Goal: Task Accomplishment & Management: Manage account settings

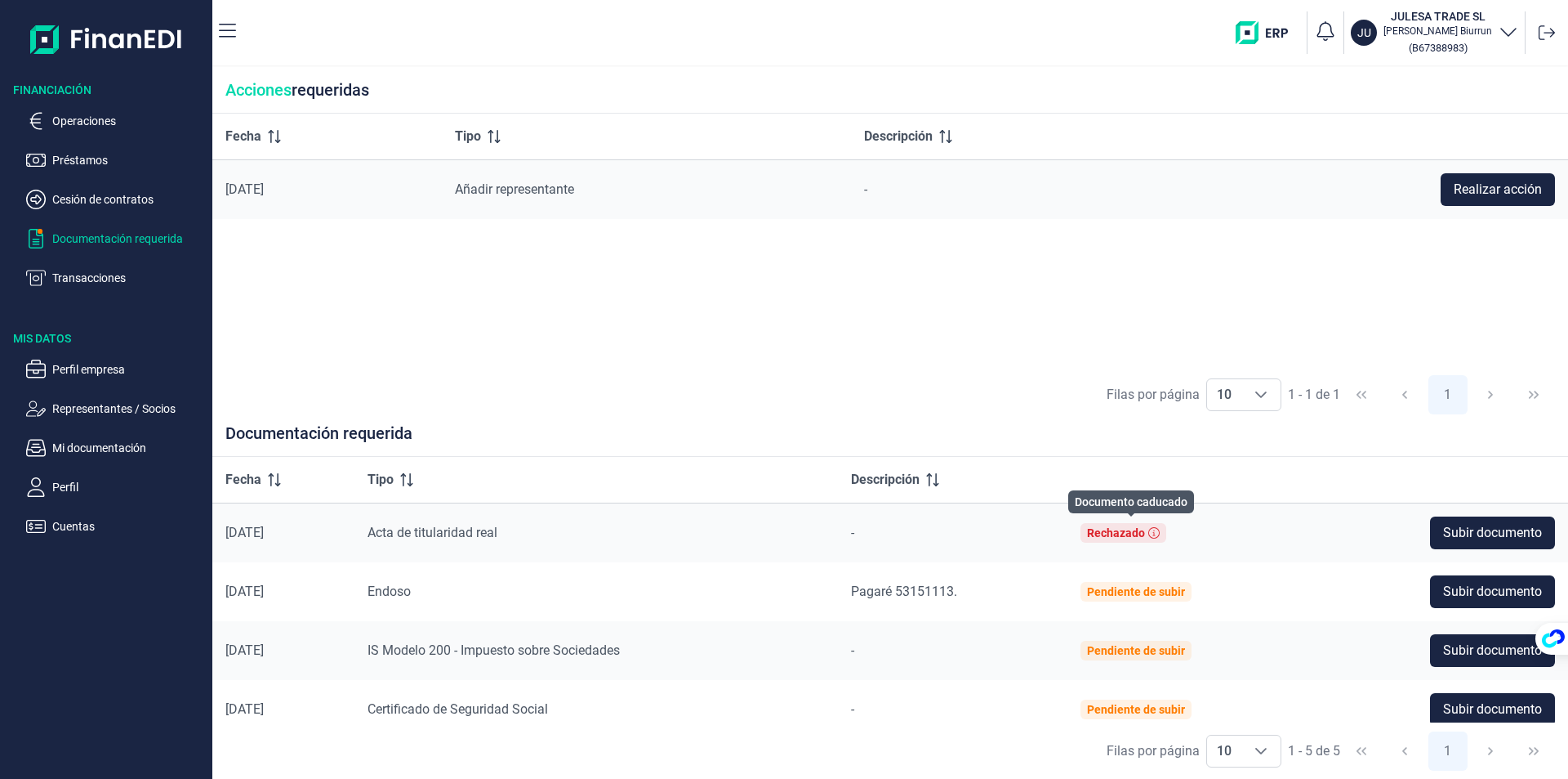
click at [1128, 532] on div "Rechazado" at bounding box center [1116, 532] width 58 height 13
click at [1109, 539] on div "Rechazado" at bounding box center [1116, 532] width 58 height 13
click at [1157, 533] on icon at bounding box center [1154, 532] width 11 height 11
drag, startPoint x: 1152, startPoint y: 533, endPoint x: 922, endPoint y: 355, distance: 290.8
click at [922, 355] on div "Fecha Tipo Descripción [DATE] Añadir representante - Realizar acción" at bounding box center [890, 239] width 1356 height 253
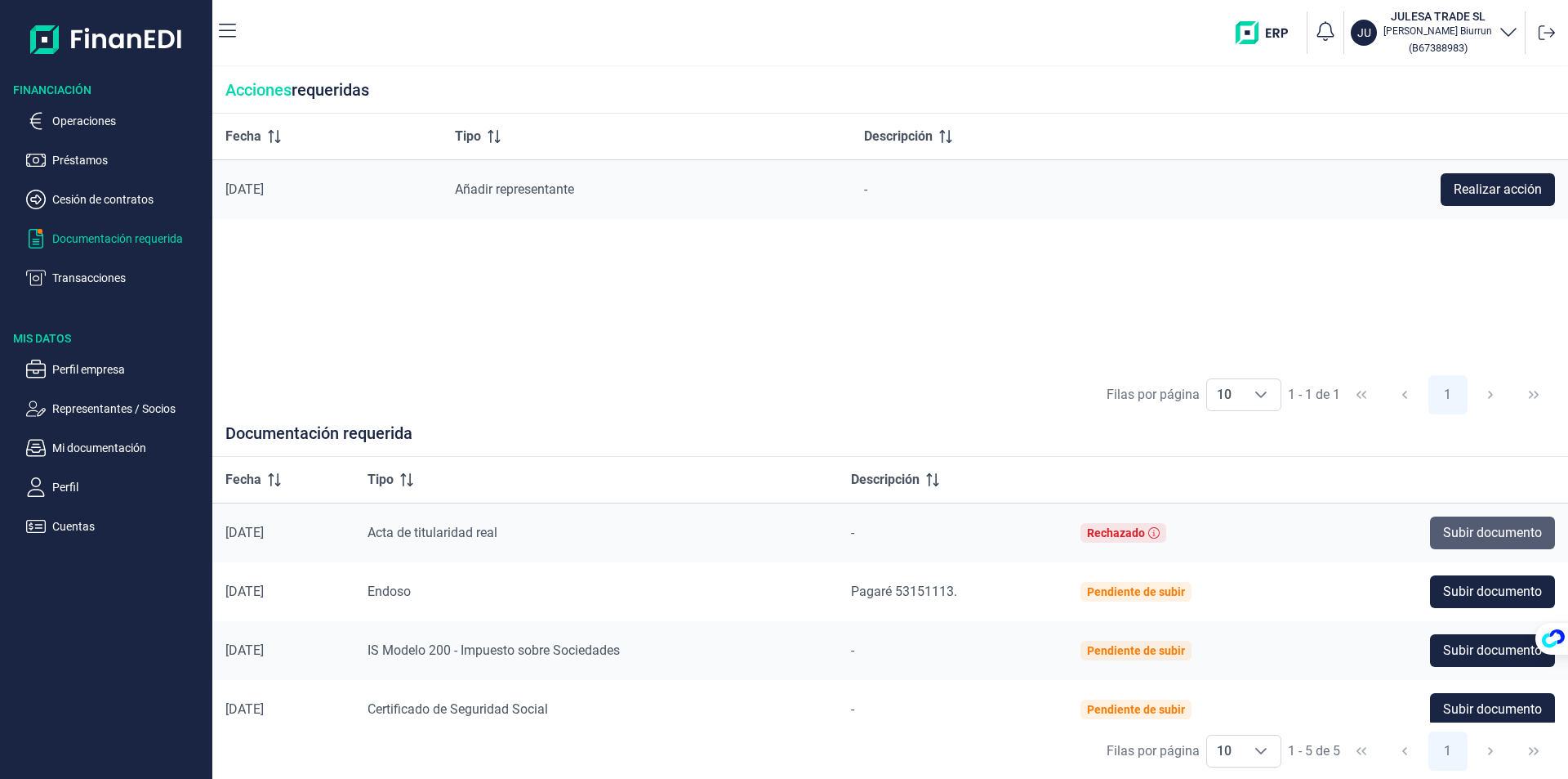
click at [1498, 533] on span "Subir documento" at bounding box center [1493, 532] width 99 height 19
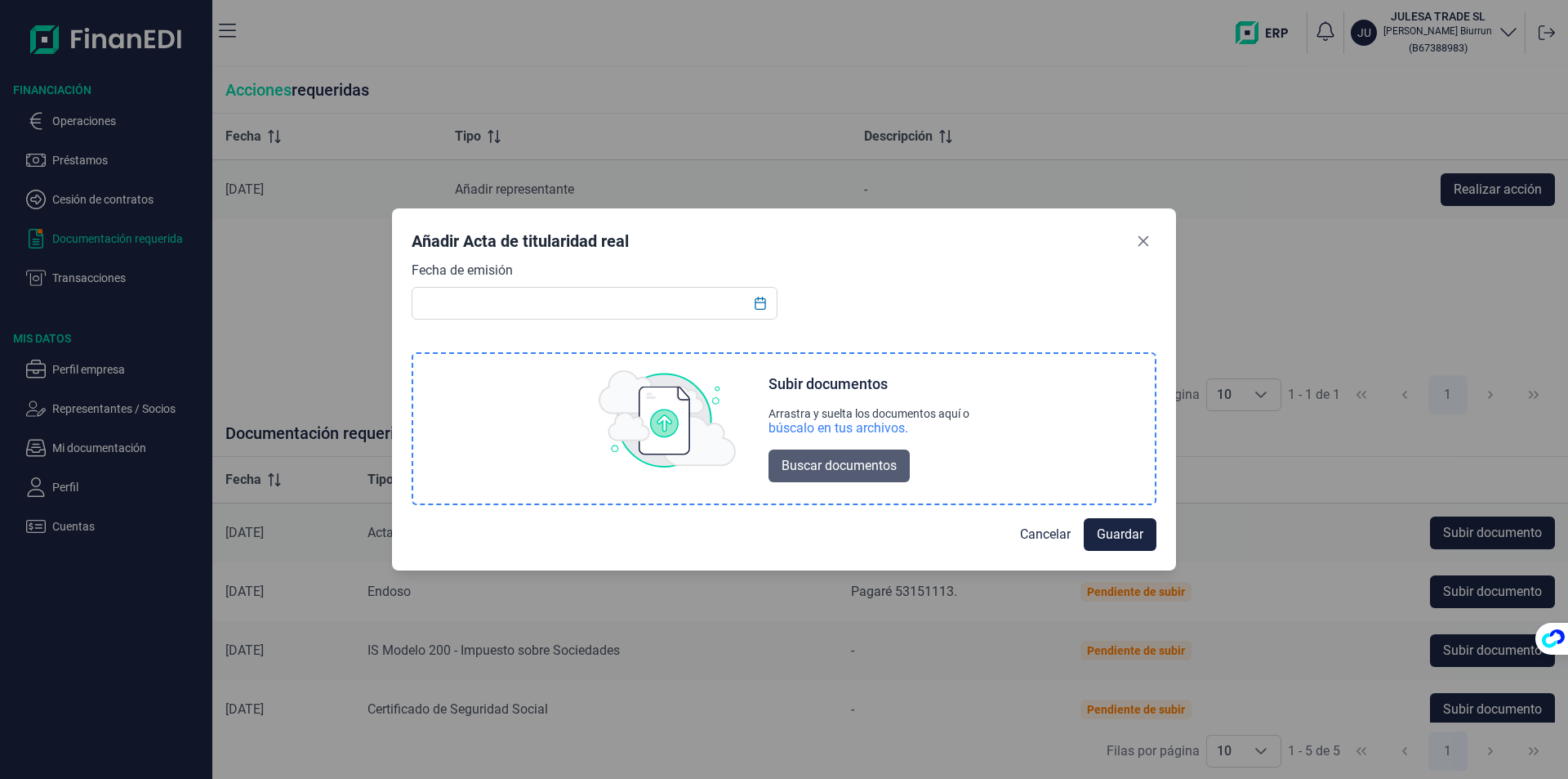
click at [854, 466] on span "Buscar documentos" at bounding box center [839, 466] width 115 height 19
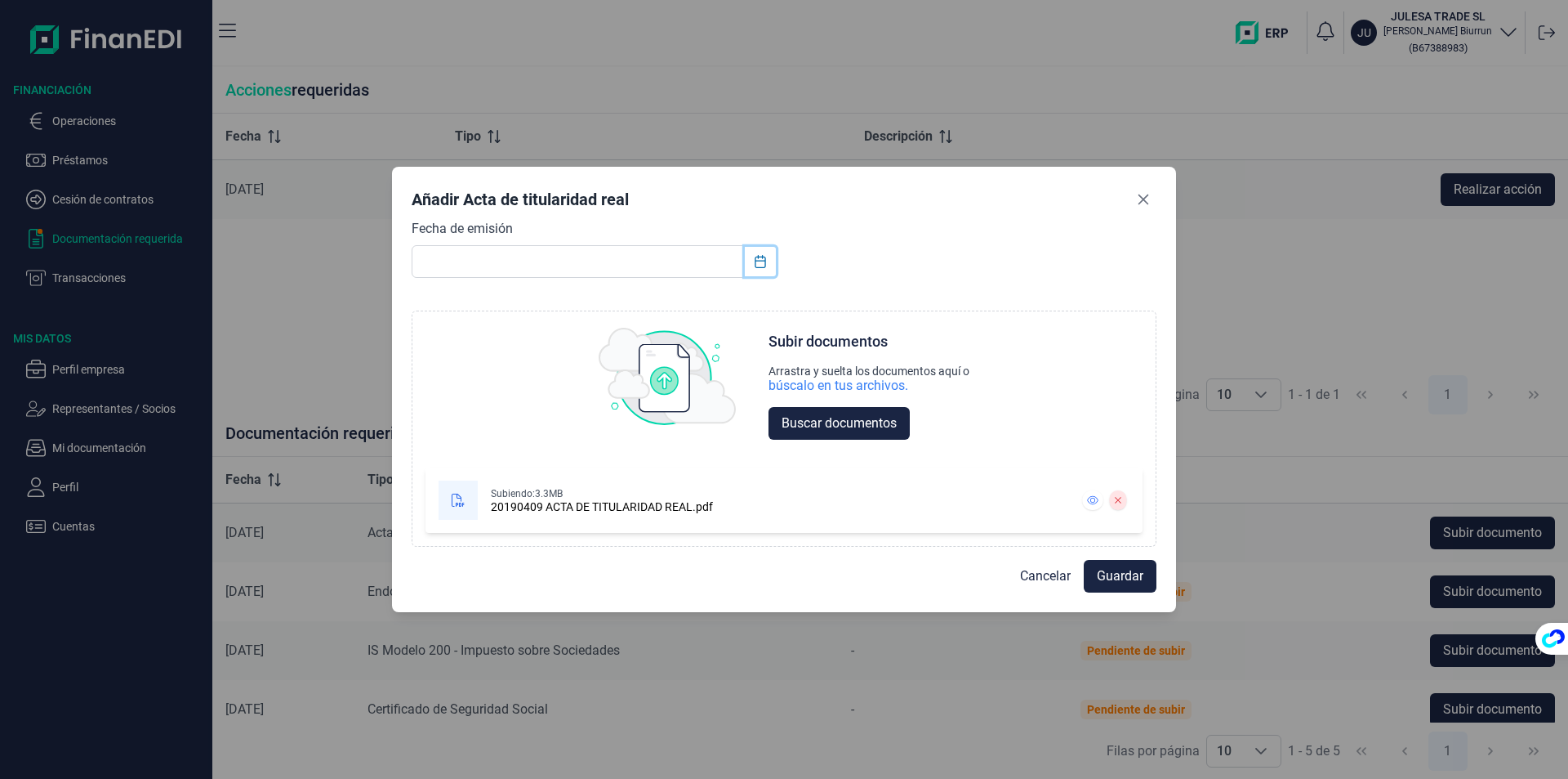
click at [761, 263] on icon "Choose Date" at bounding box center [760, 262] width 13 height 13
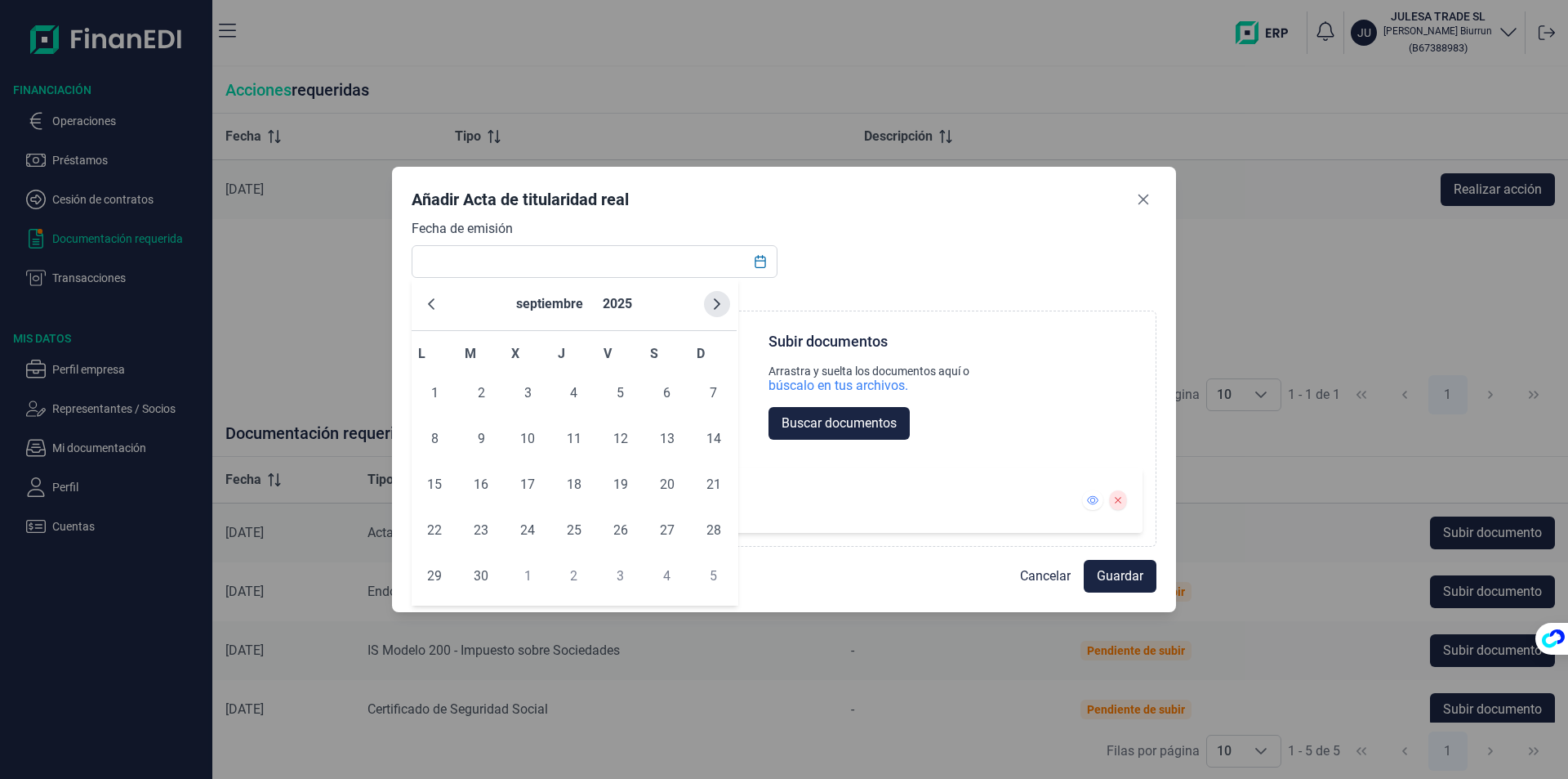
click at [713, 299] on icon "Next Month" at bounding box center [717, 304] width 13 height 13
click at [429, 579] on span "27" at bounding box center [434, 575] width 32 height 32
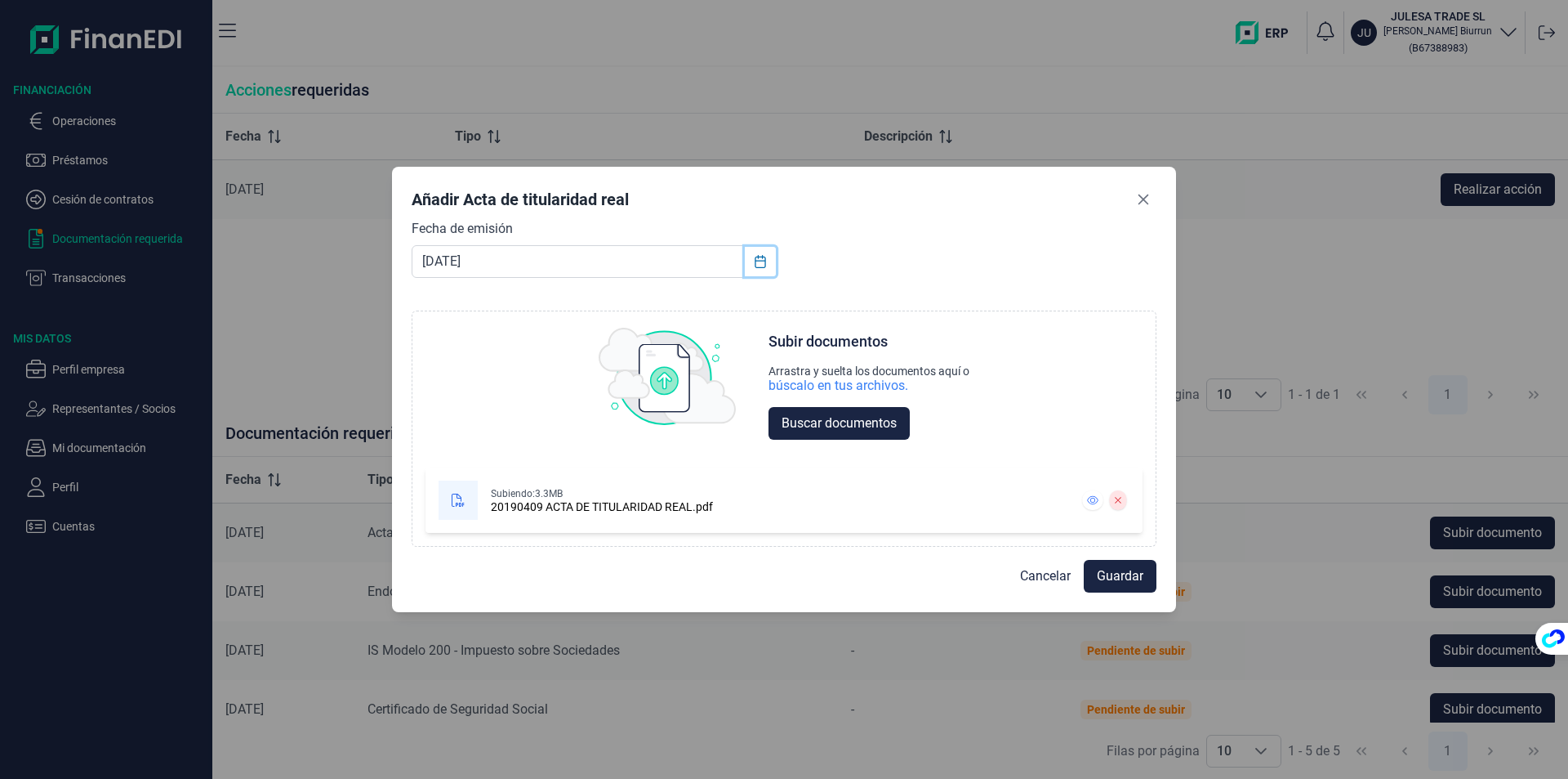
click at [757, 265] on icon "Choose Date" at bounding box center [760, 262] width 13 height 13
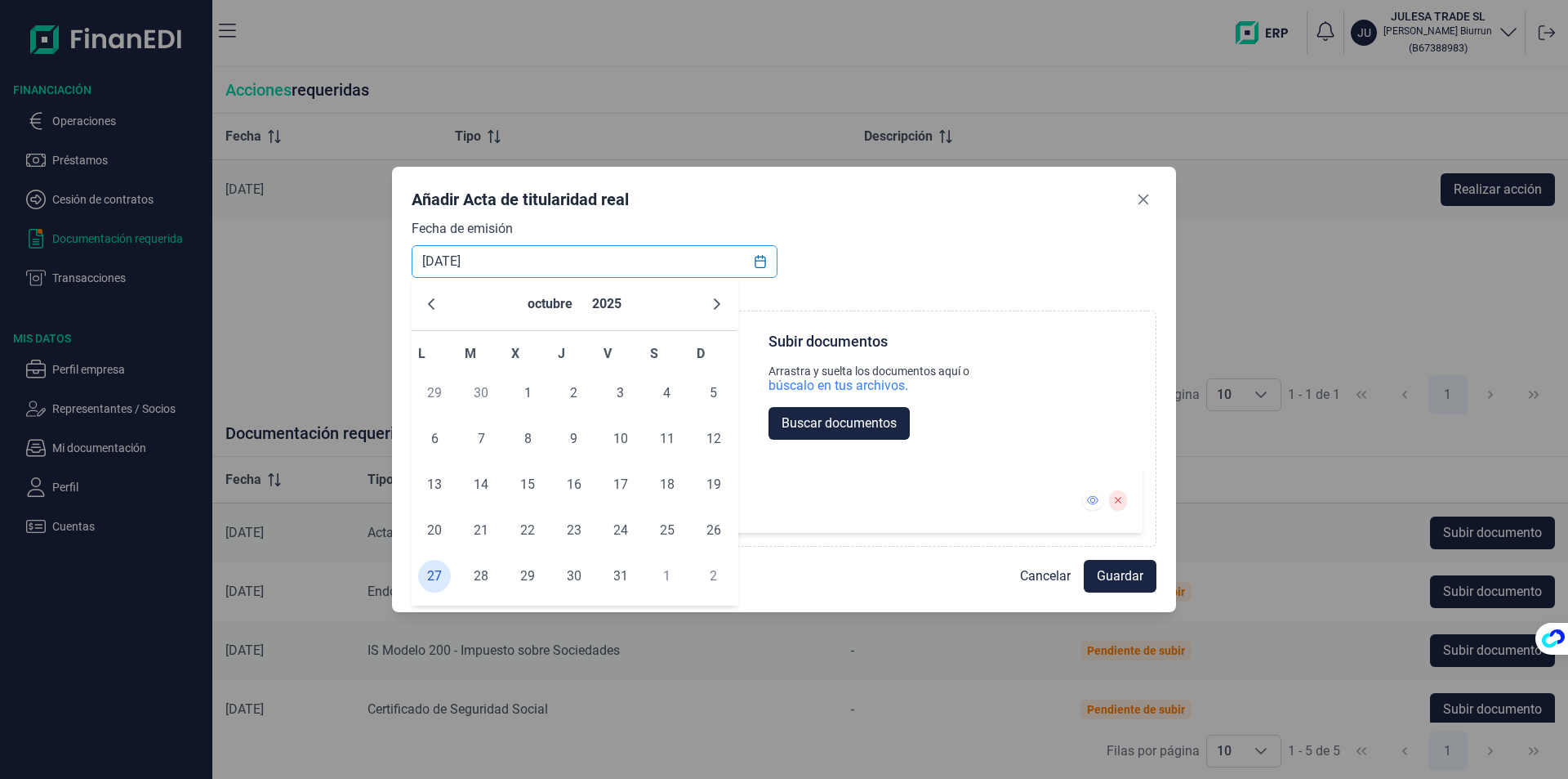
click at [464, 263] on input "[DATE]" at bounding box center [594, 261] width 366 height 32
click at [461, 261] on input "[DATE]" at bounding box center [594, 261] width 366 height 32
click at [456, 258] on input "[DATE]" at bounding box center [594, 261] width 366 height 32
type input "[DATE]"
click at [910, 233] on div "Fecha de emisión [DATE] Choose Subir documentos Arrastra y suelta los documento…" at bounding box center [784, 383] width 745 height 328
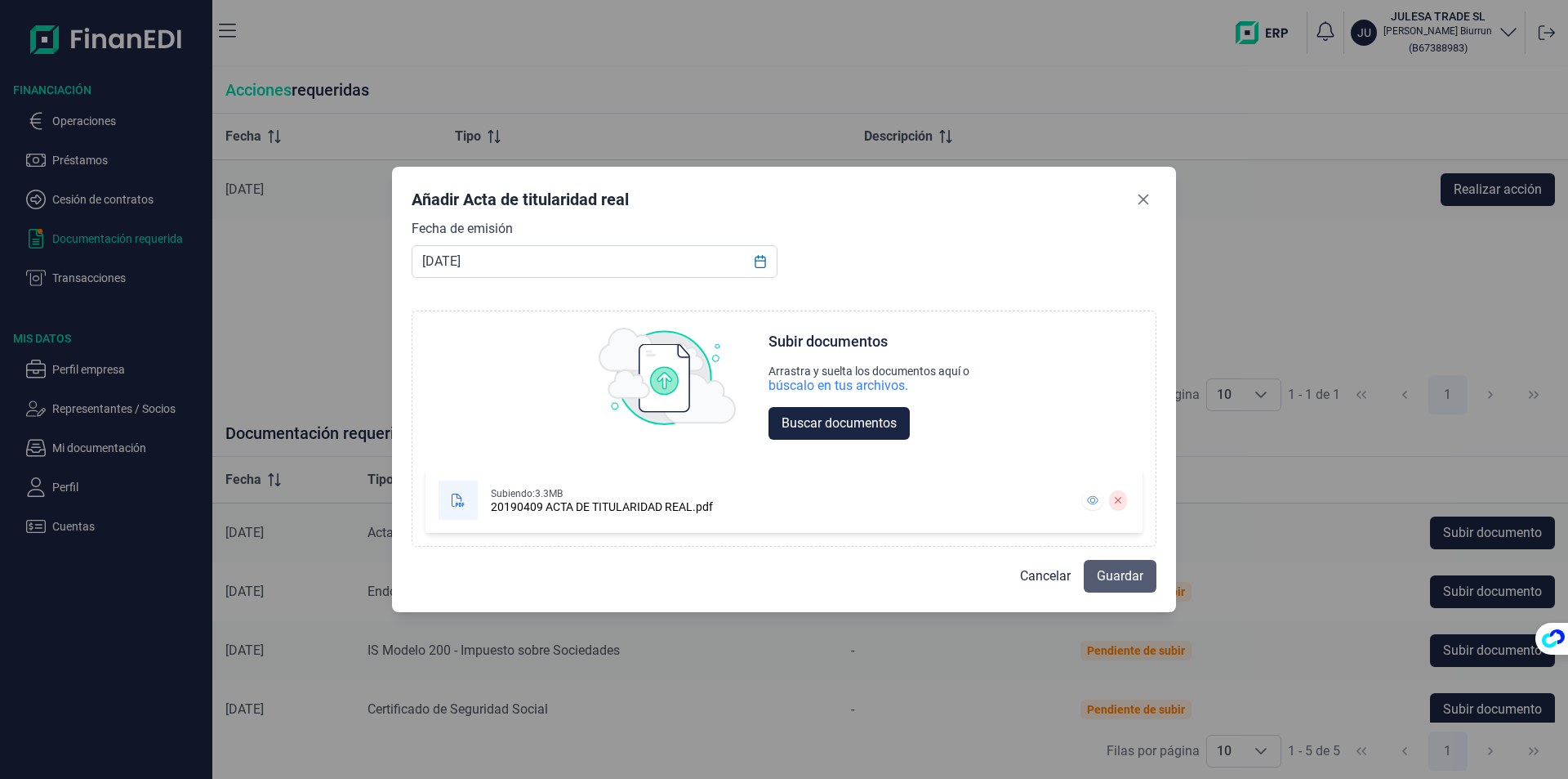
click at [1115, 584] on span "Guardar" at bounding box center [1120, 576] width 46 height 19
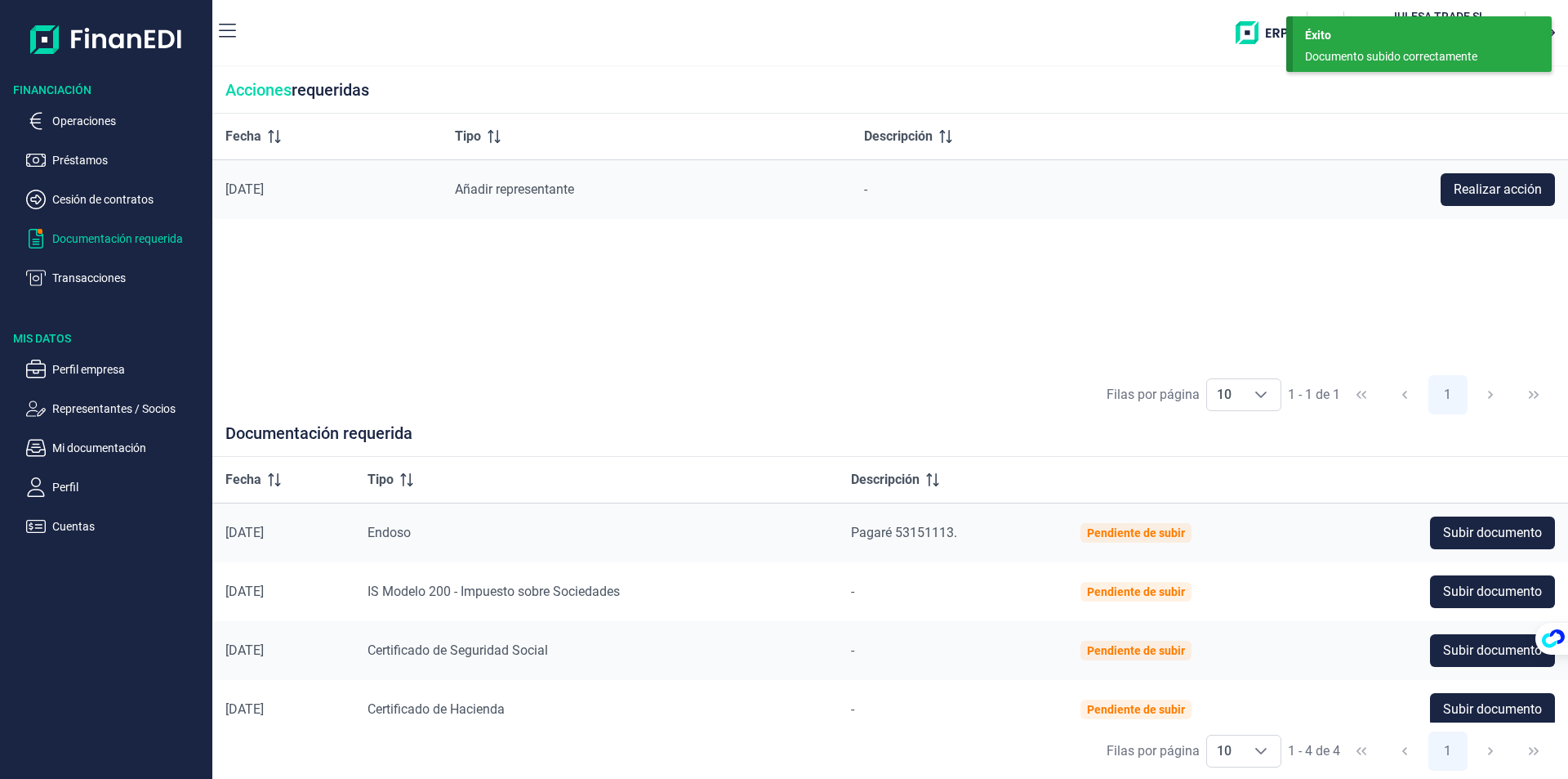
scroll to position [16, 0]
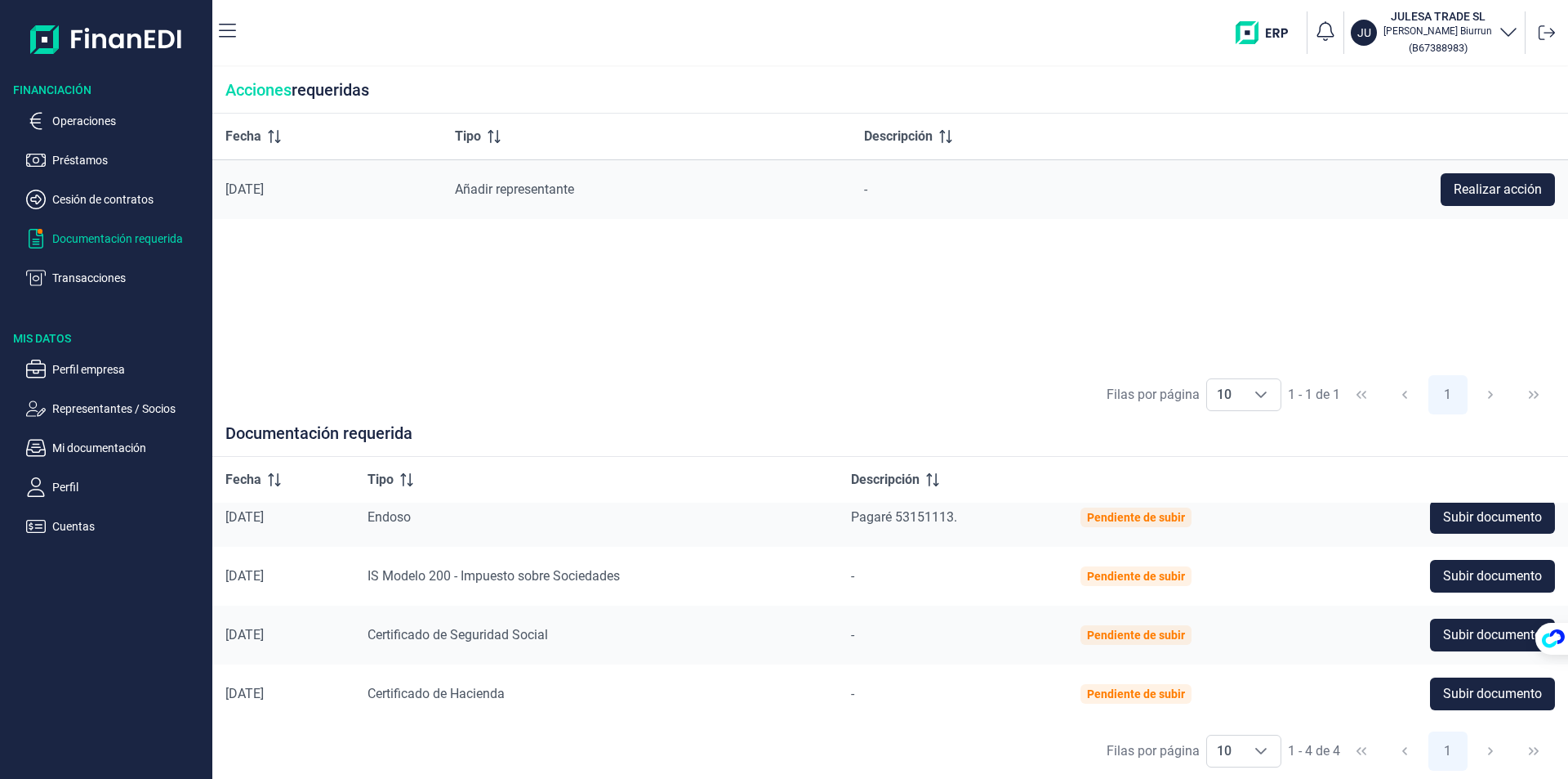
click at [88, 239] on p "Documentación requerida" at bounding box center [129, 238] width 154 height 19
click at [455, 368] on div "Filas por página 10 10 10 1 - 1 de 1 1" at bounding box center [890, 395] width 1356 height 57
click at [456, 577] on span "IS Modelo 200 - Impuesto sobre Sociedades" at bounding box center [493, 575] width 252 height 16
click at [84, 116] on p "Operaciones" at bounding box center [129, 121] width 154 height 19
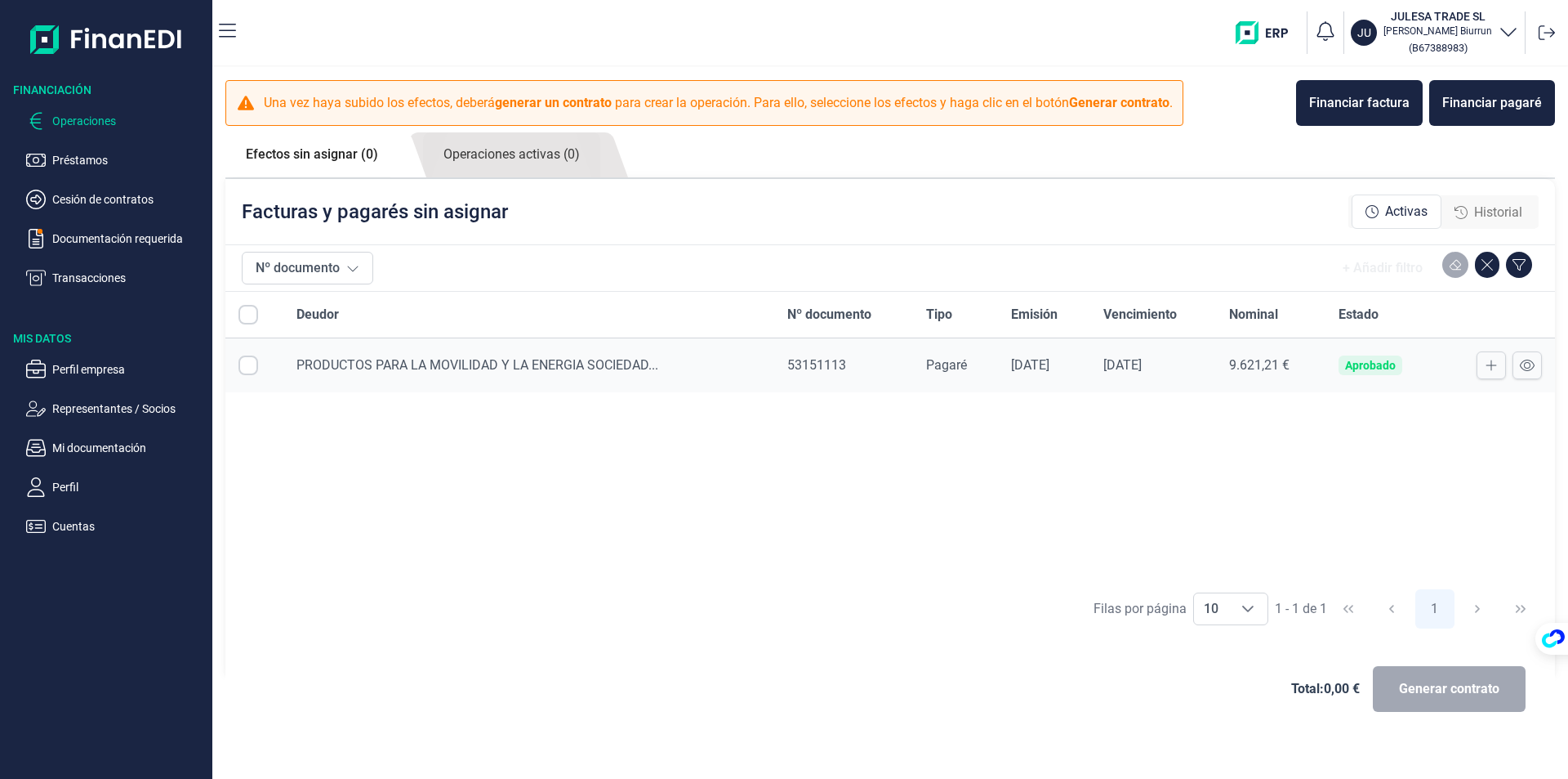
checkbox input "true"
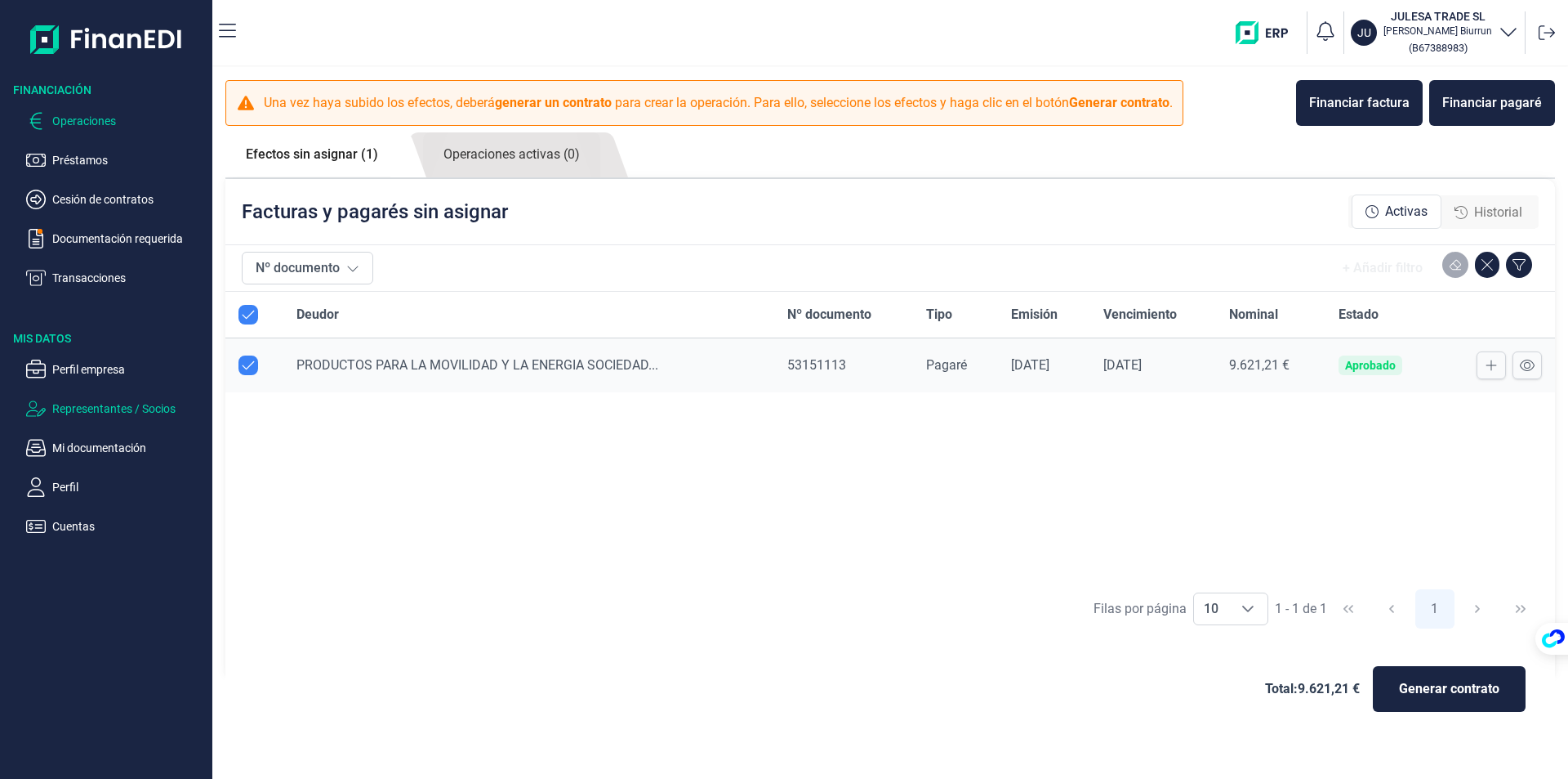
click at [85, 403] on p "Representantes / Socios" at bounding box center [129, 408] width 154 height 19
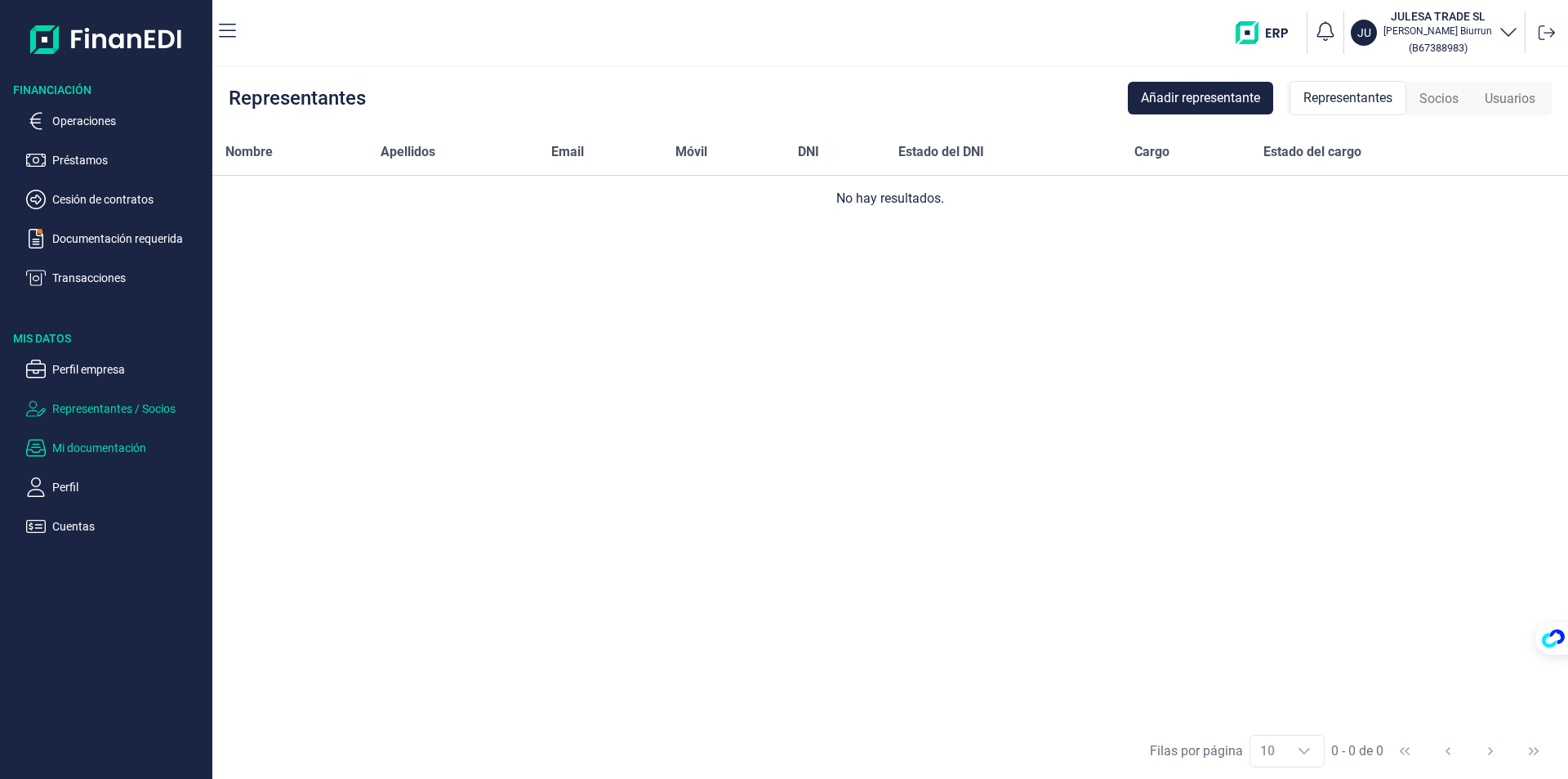
click at [92, 441] on p "Mi documentación" at bounding box center [129, 447] width 154 height 19
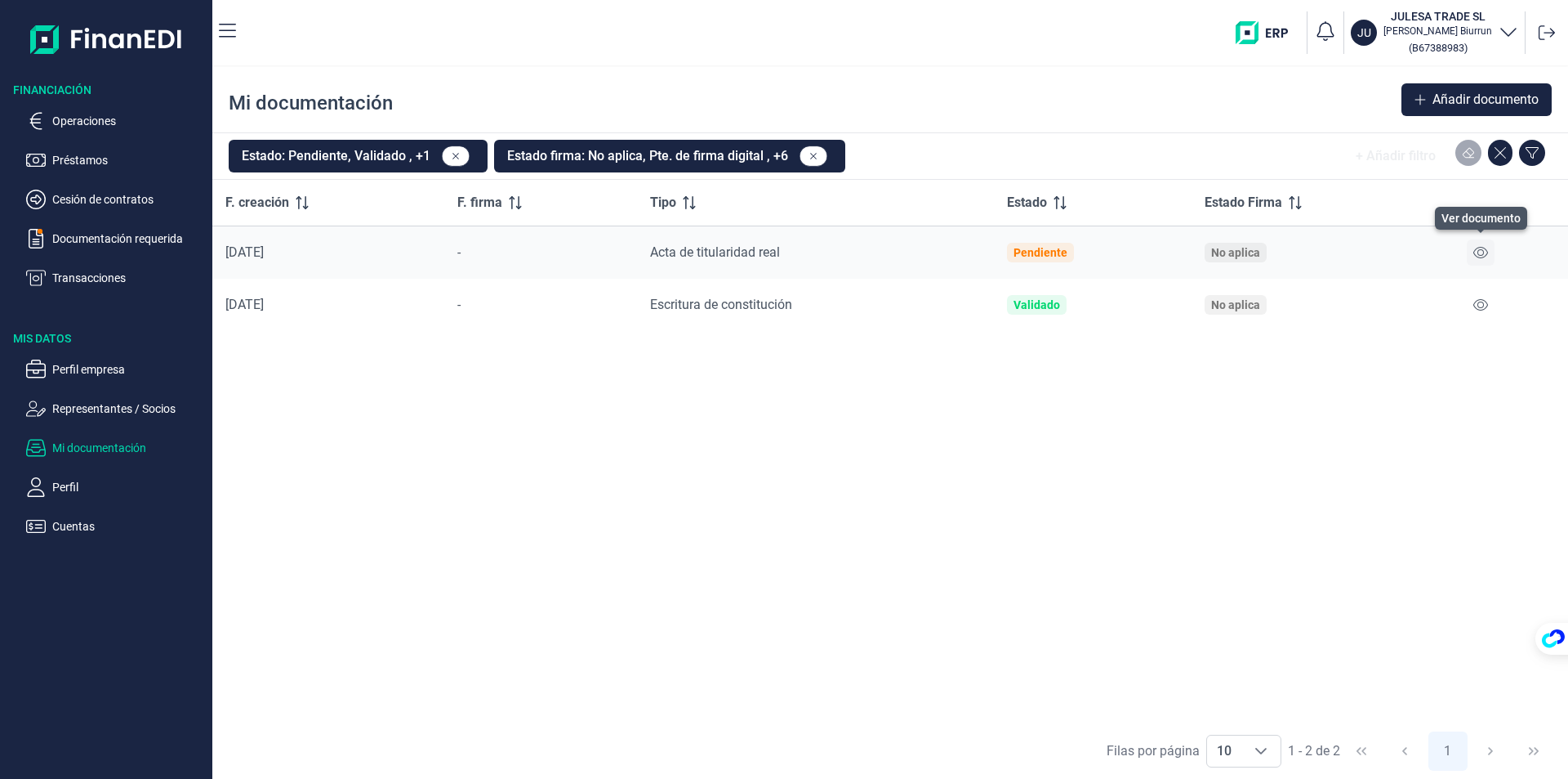
click at [1484, 254] on icon at bounding box center [1481, 252] width 15 height 13
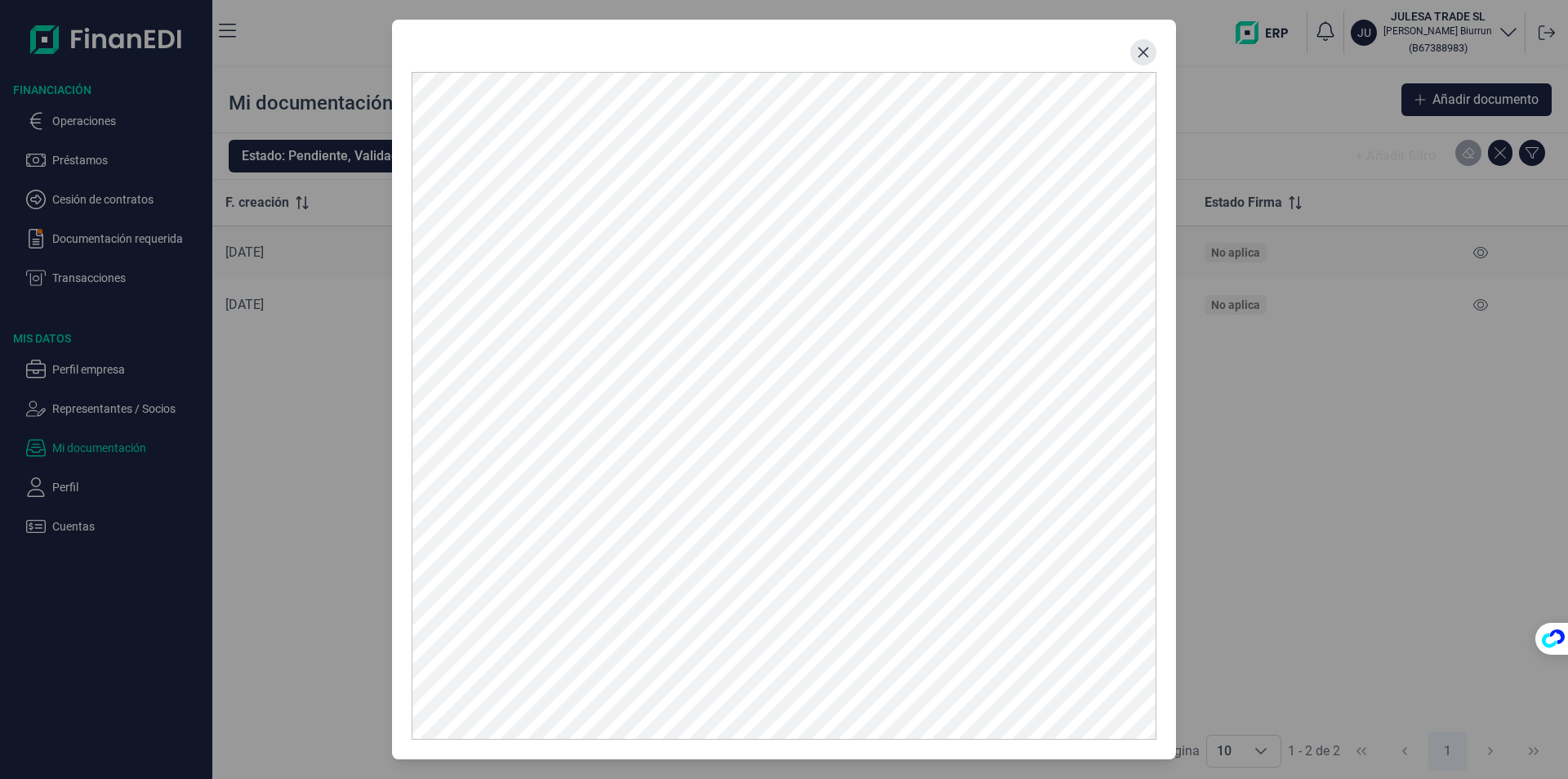
click at [1148, 51] on icon "Close" at bounding box center [1143, 52] width 13 height 13
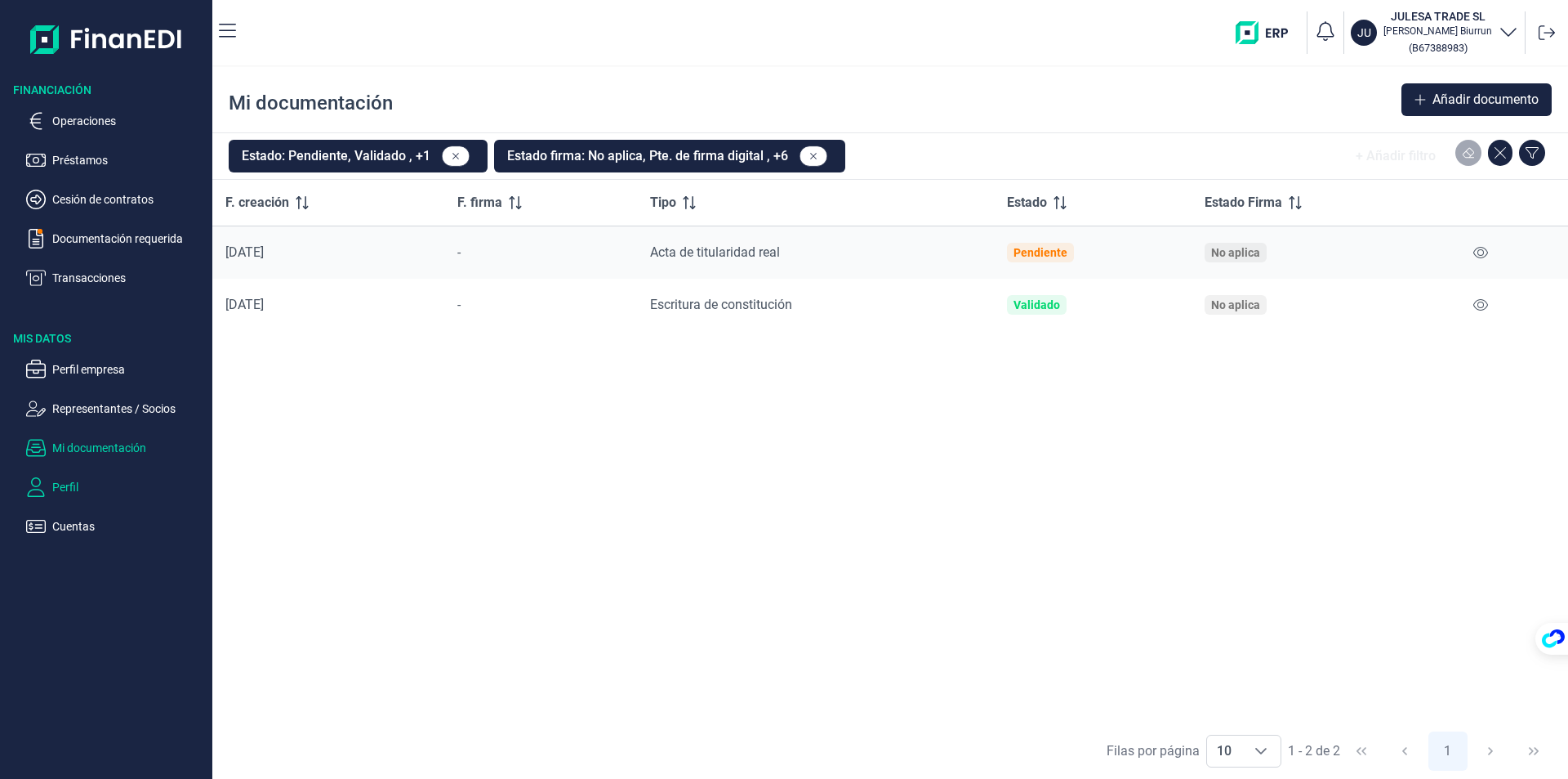
click at [61, 488] on p "Perfil" at bounding box center [129, 486] width 154 height 19
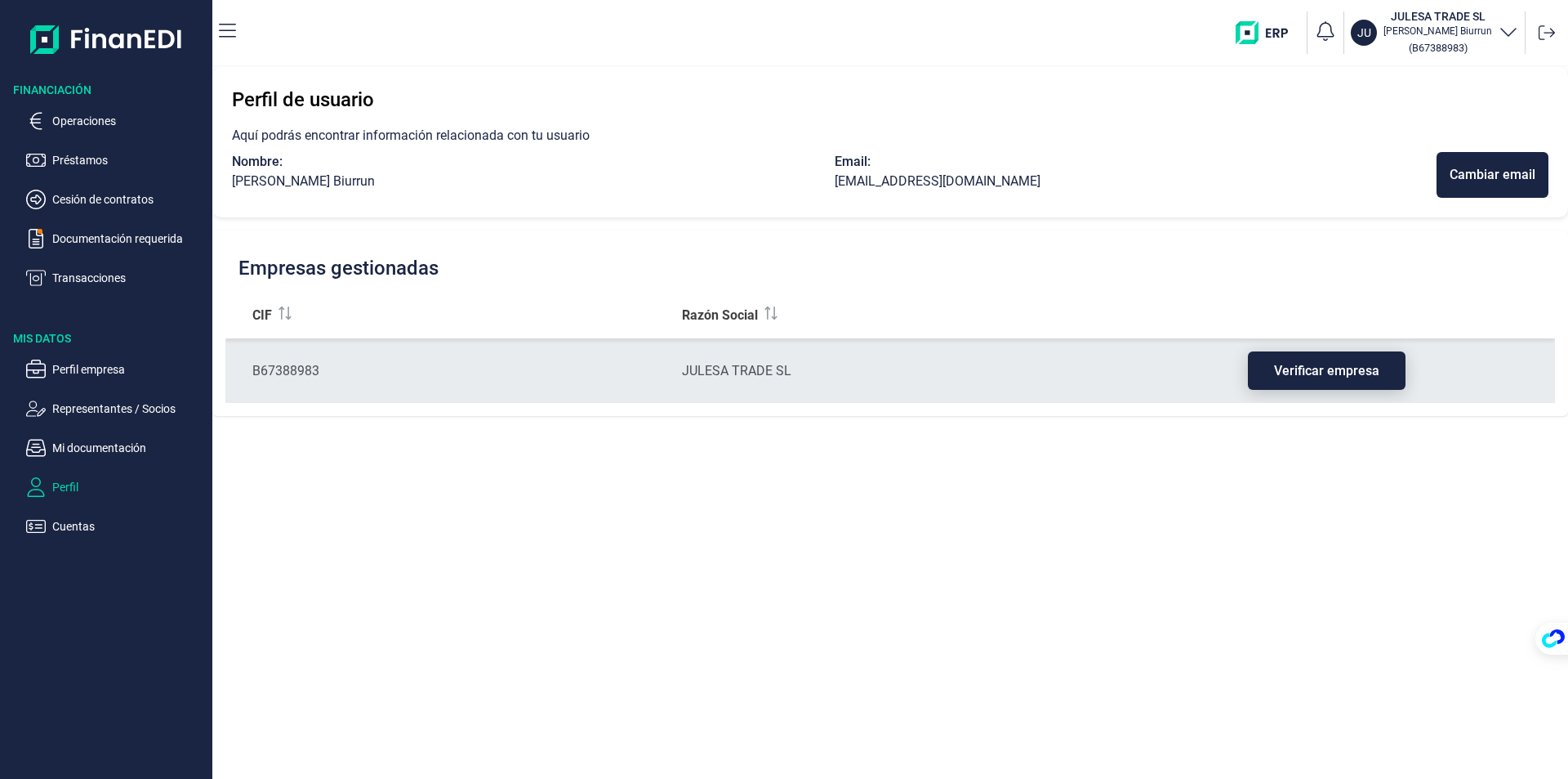
click at [1312, 364] on span "Verificar empresa" at bounding box center [1327, 370] width 106 height 12
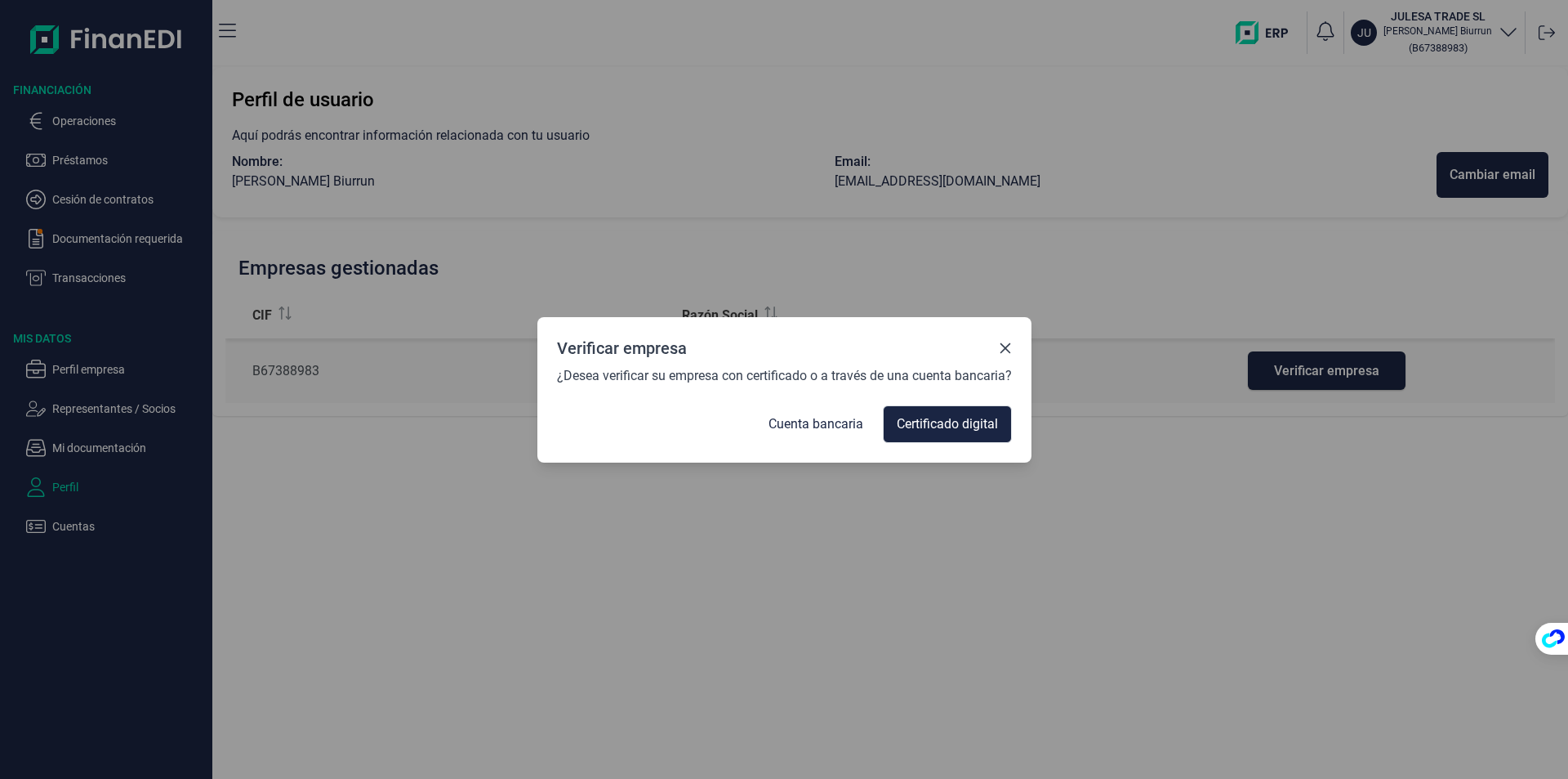
click at [1009, 347] on icon "Close" at bounding box center [1005, 348] width 13 height 13
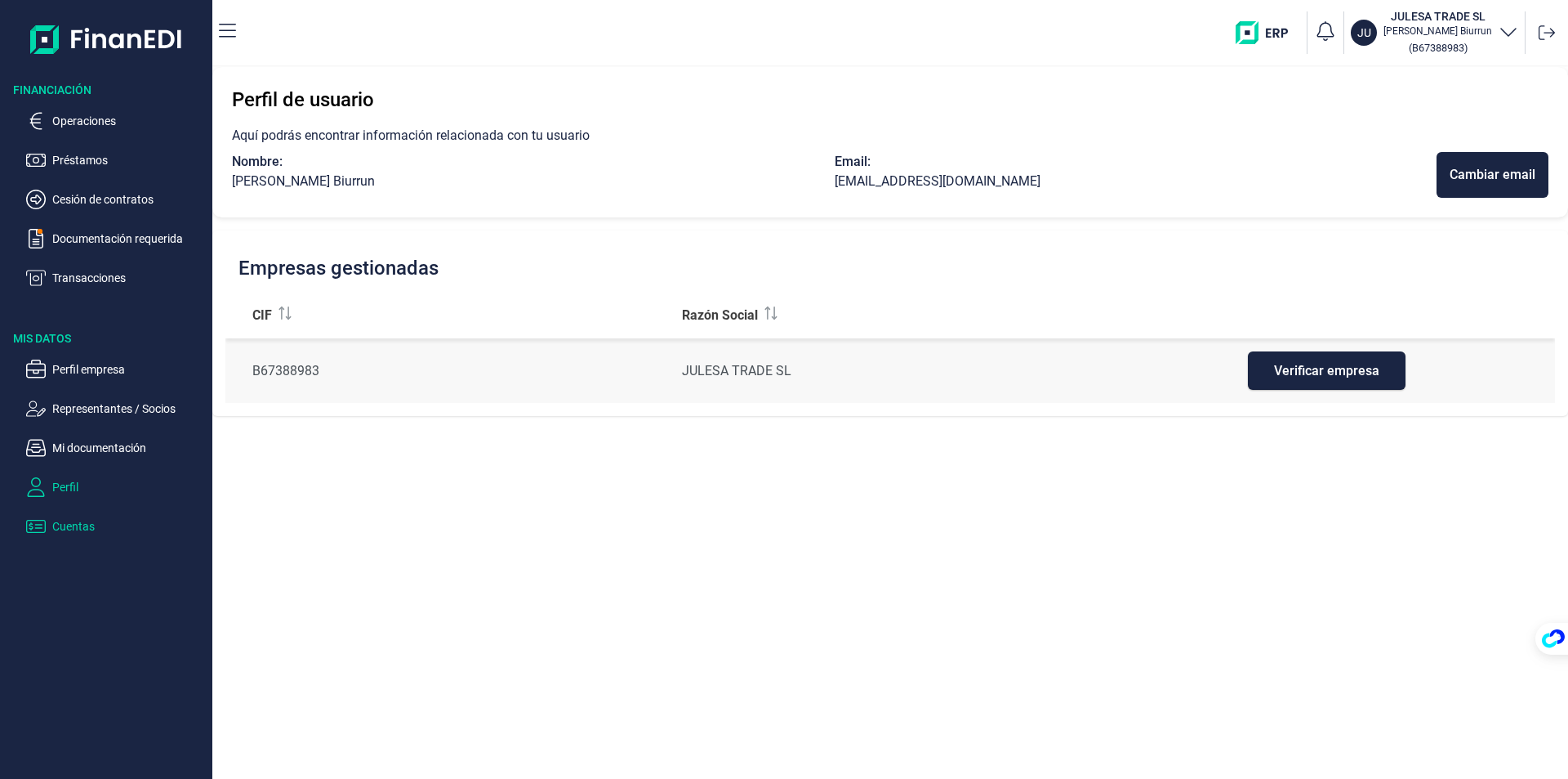
click at [91, 521] on p "Cuentas" at bounding box center [129, 526] width 154 height 19
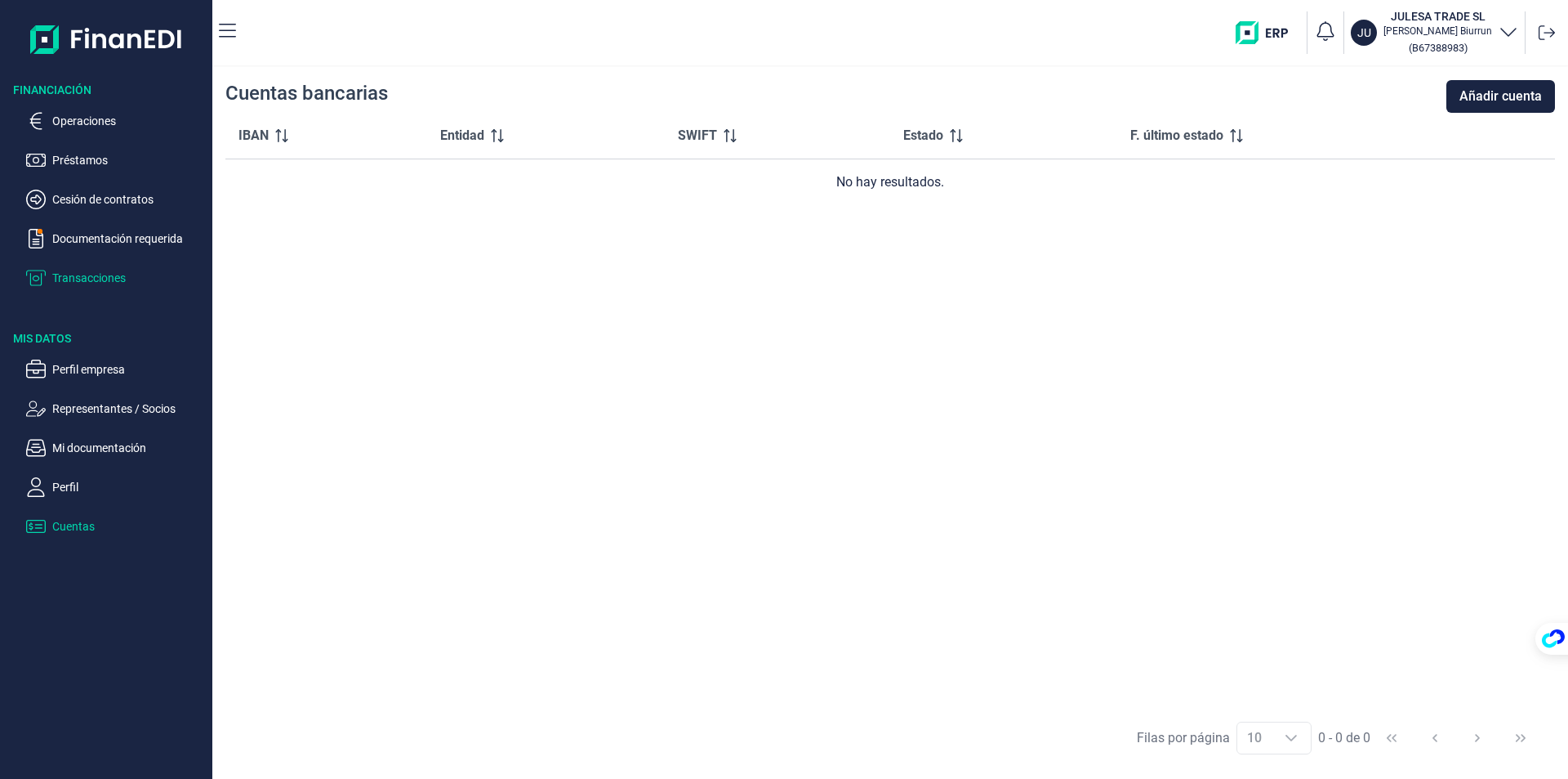
click at [79, 276] on p "Transacciones" at bounding box center [129, 277] width 154 height 19
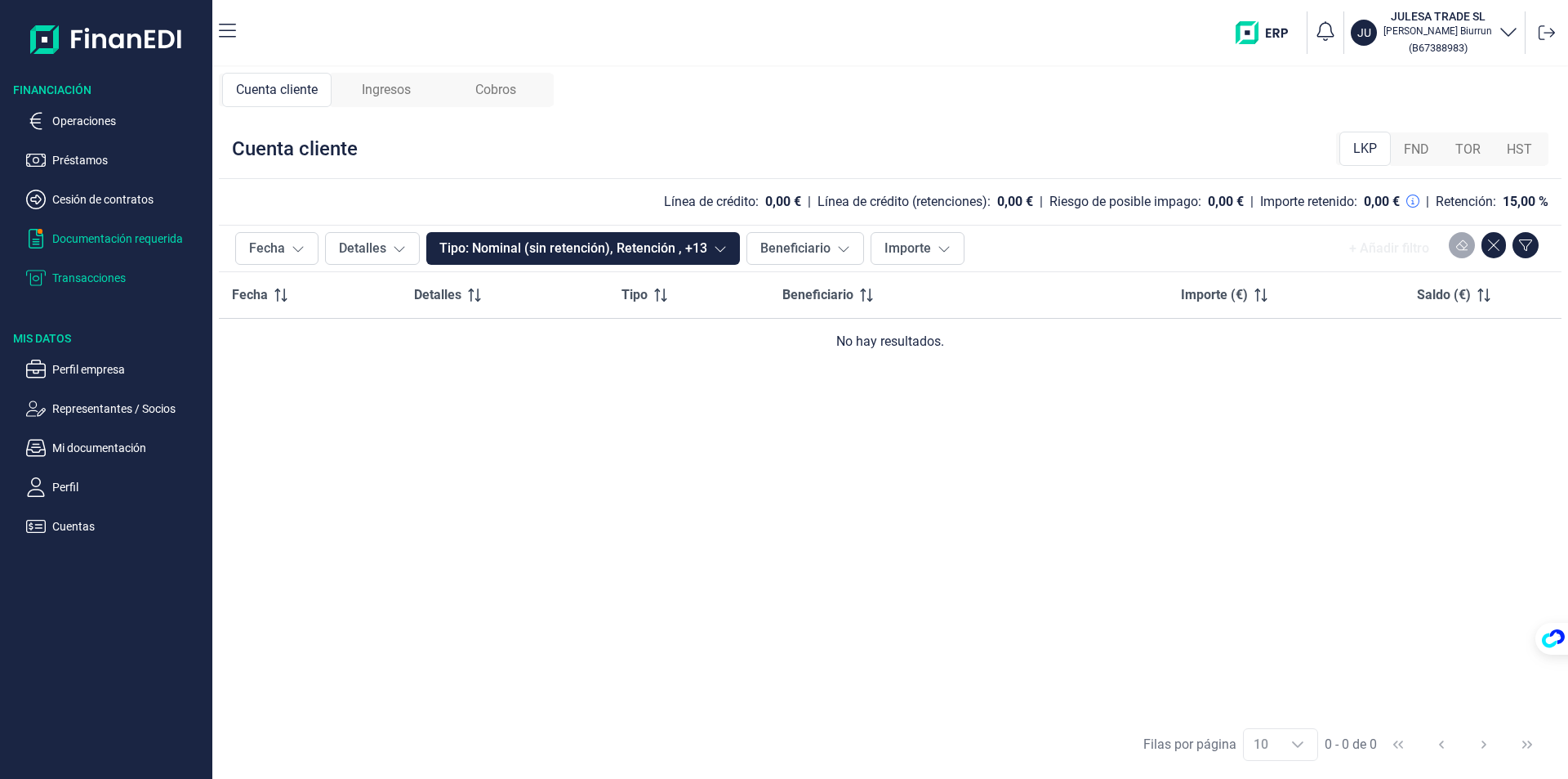
click at [88, 239] on p "Documentación requerida" at bounding box center [129, 238] width 154 height 19
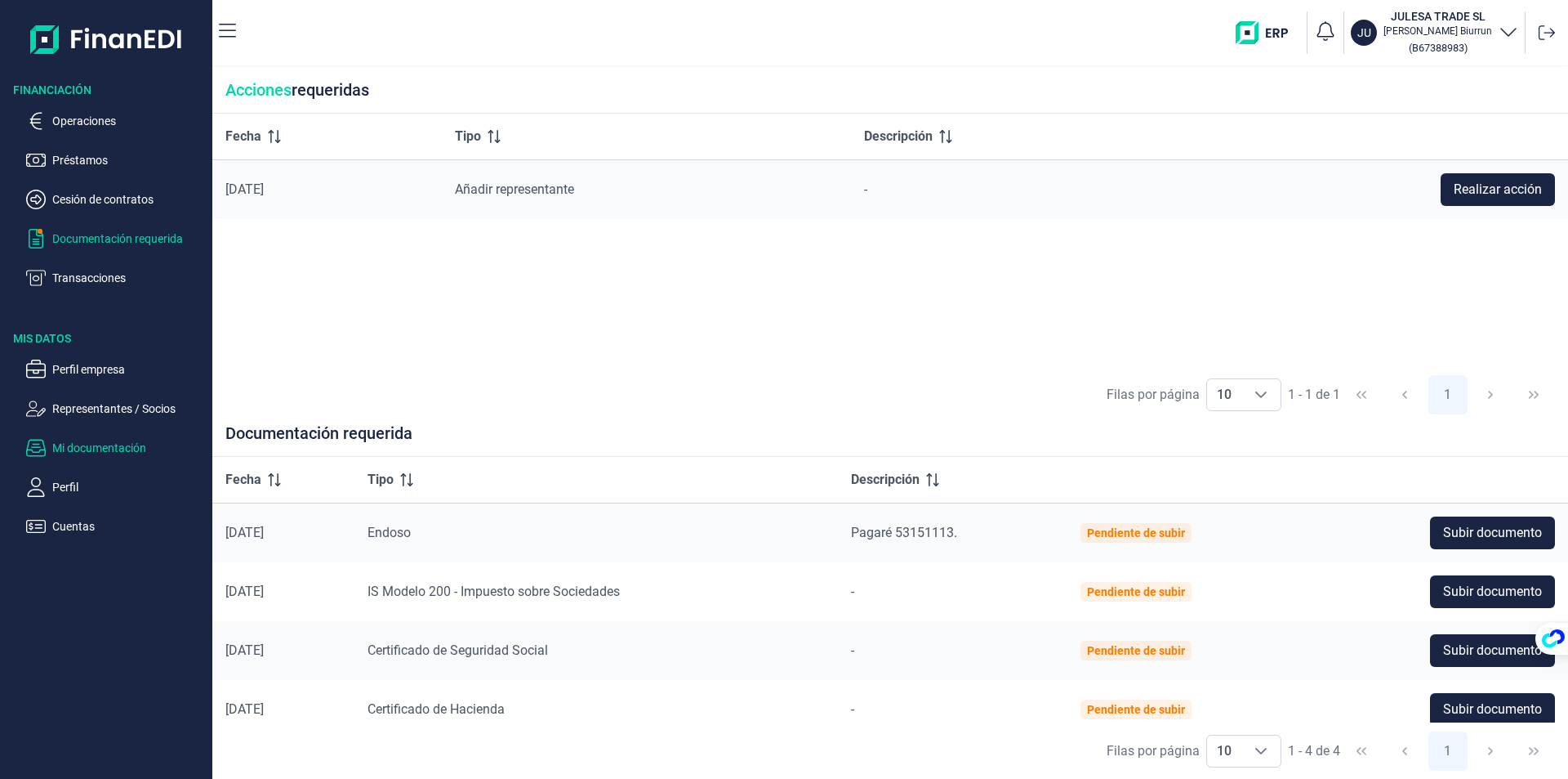
click at [87, 451] on p "Mi documentación" at bounding box center [129, 447] width 154 height 19
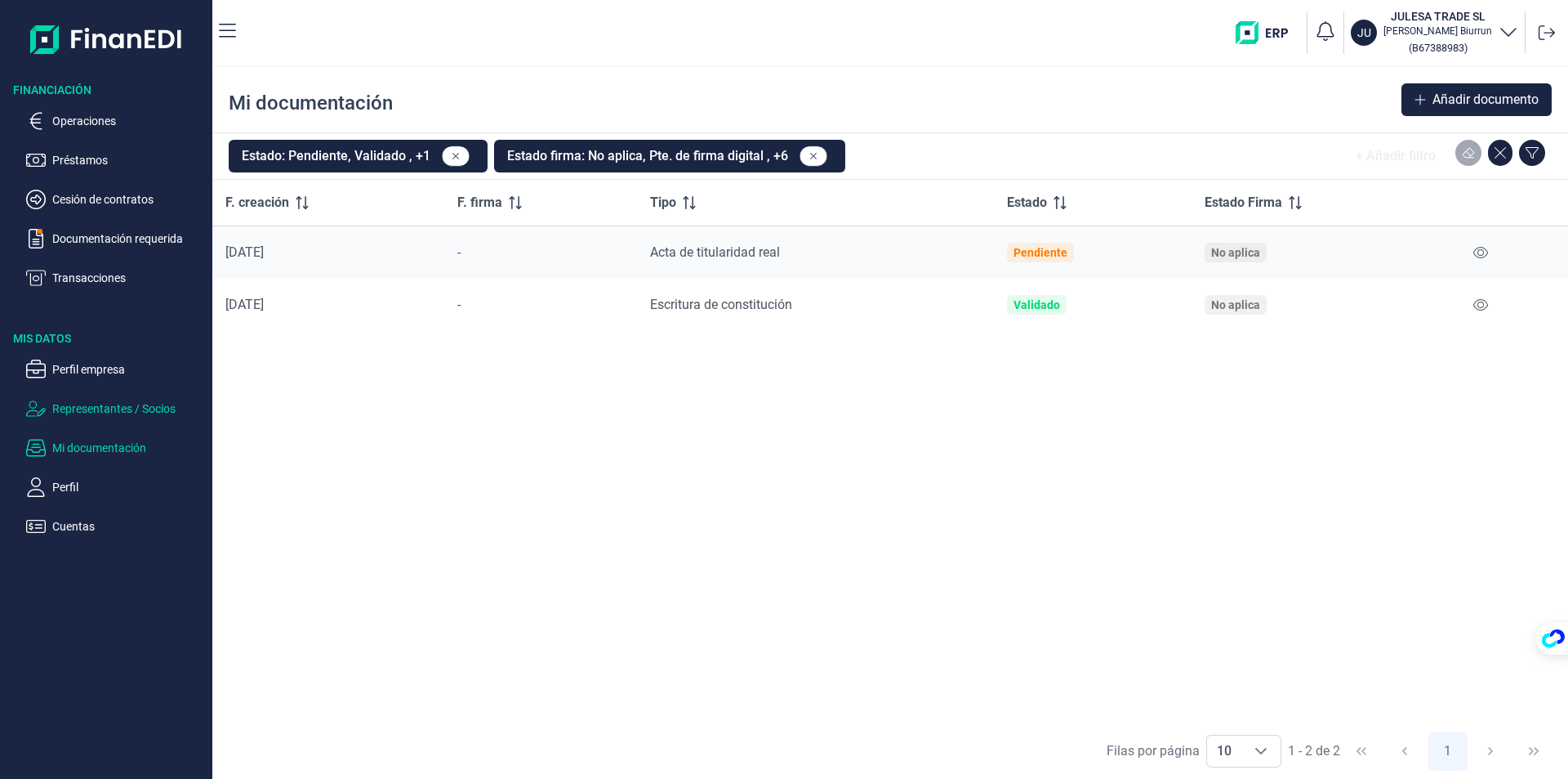
click at [95, 415] on p "Representantes / Socios" at bounding box center [129, 408] width 154 height 19
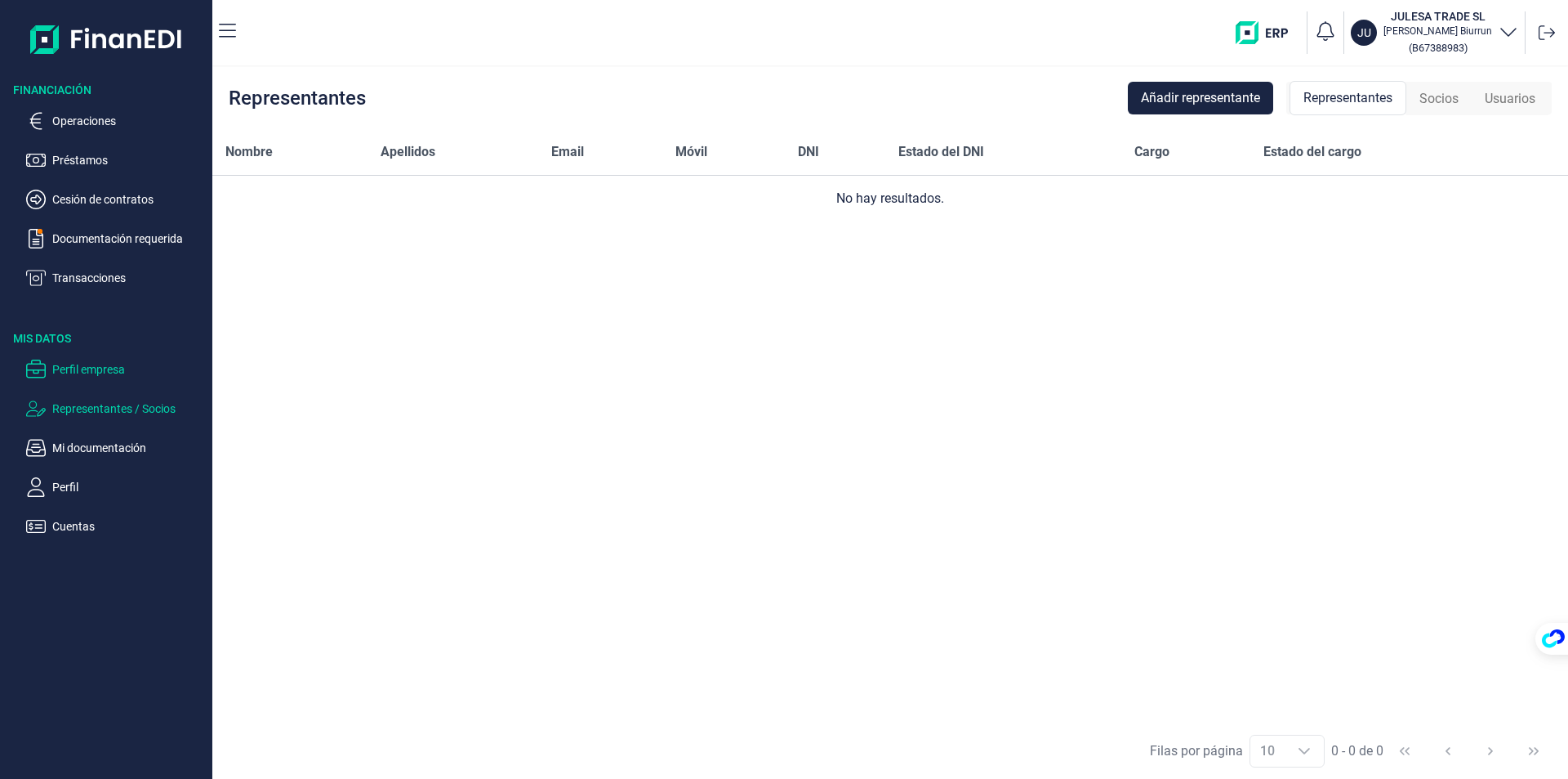
click at [95, 370] on p "Perfil empresa" at bounding box center [129, 369] width 154 height 19
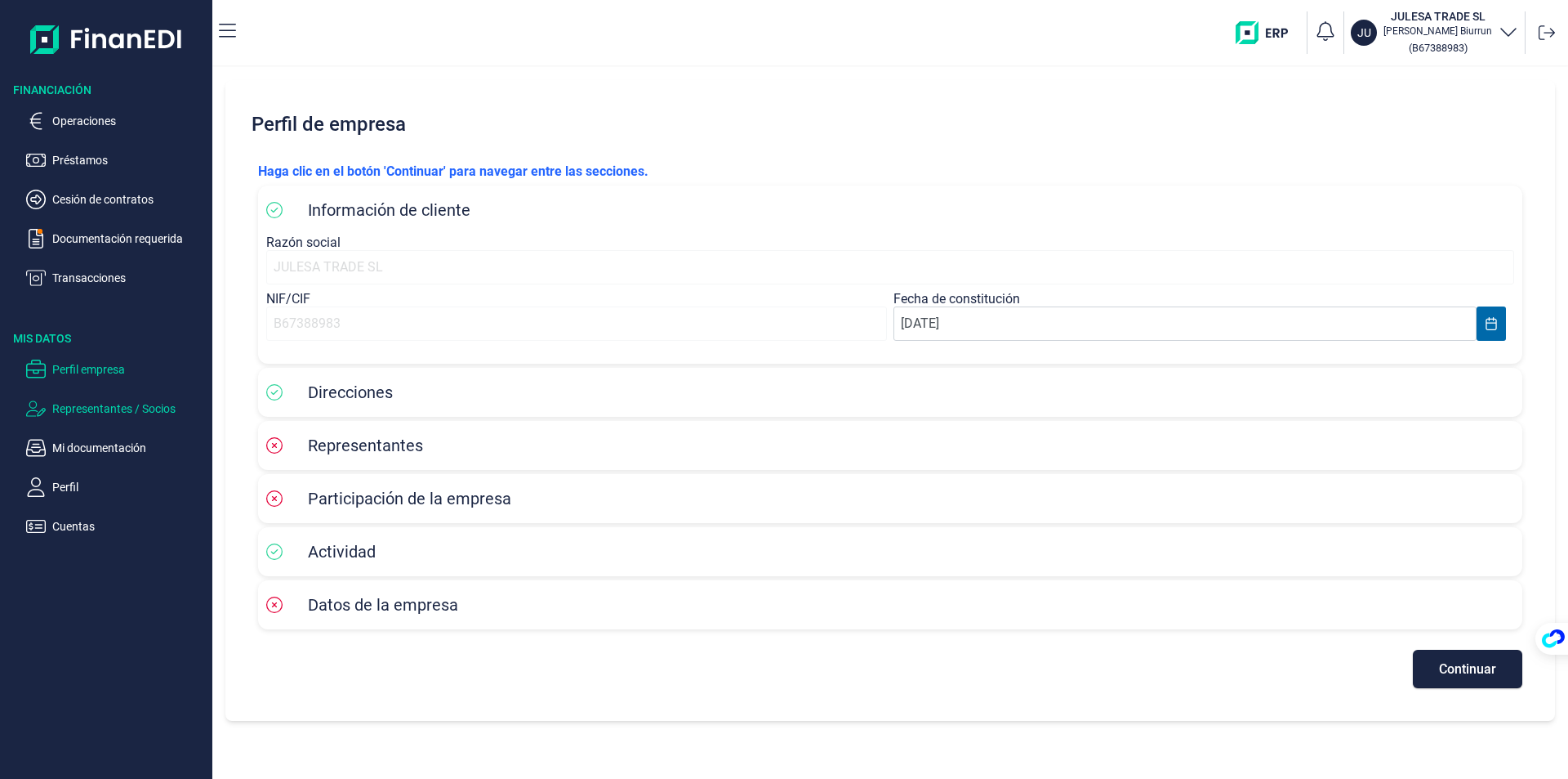
click at [94, 413] on p "Representantes / Socios" at bounding box center [129, 408] width 154 height 19
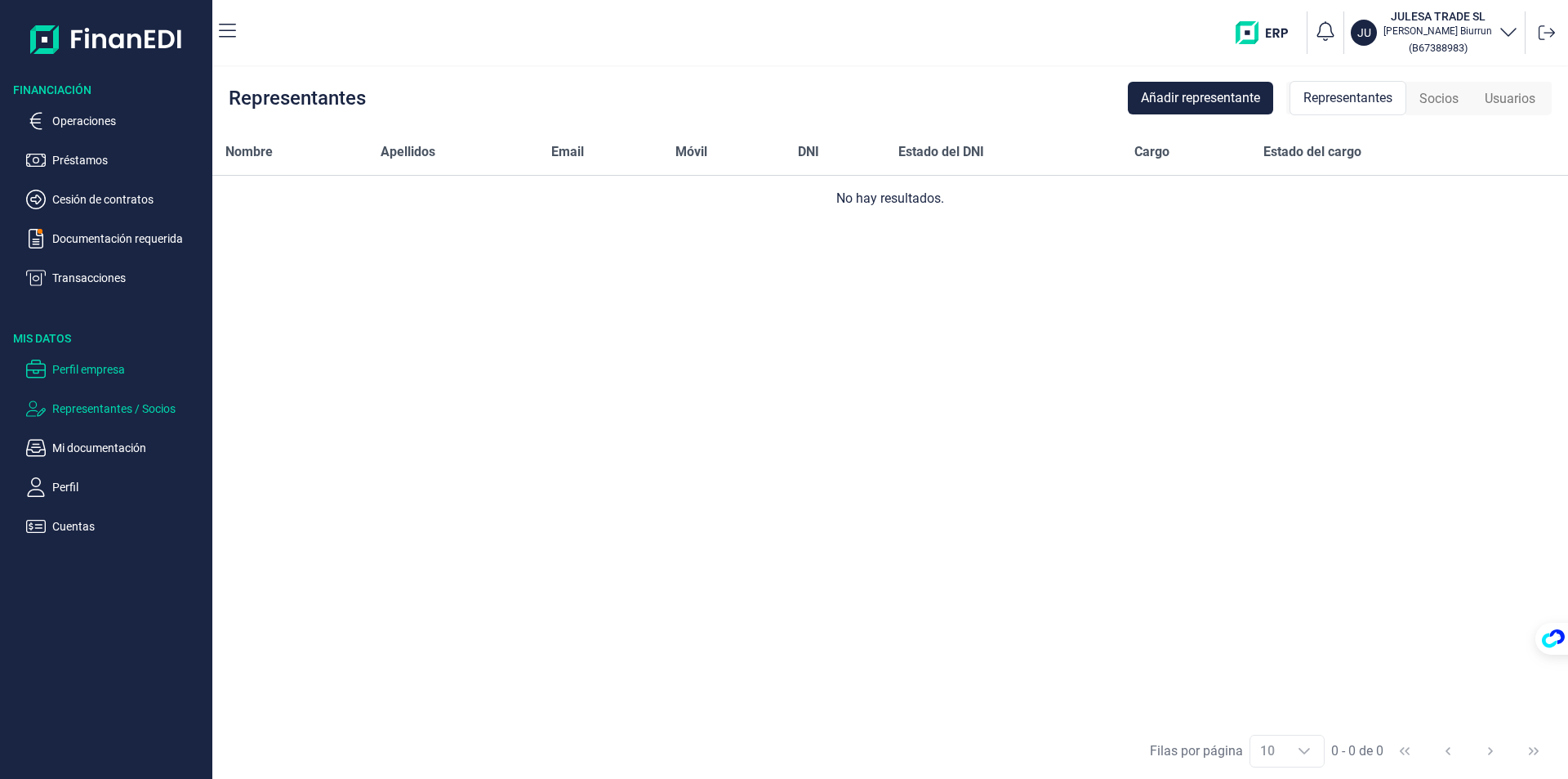
click at [86, 372] on p "Perfil empresa" at bounding box center [129, 369] width 154 height 19
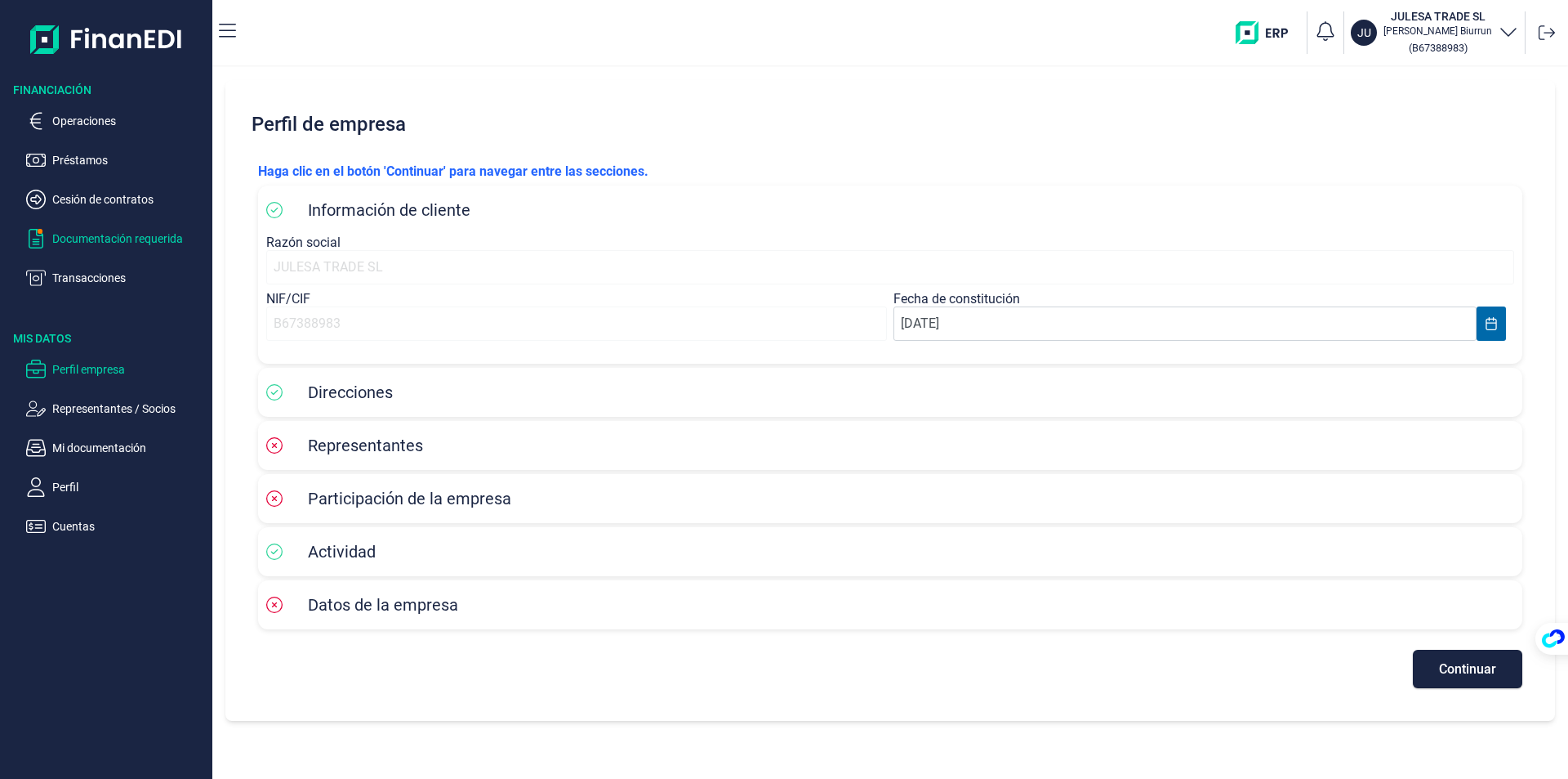
click at [100, 236] on p "Documentación requerida" at bounding box center [129, 238] width 154 height 19
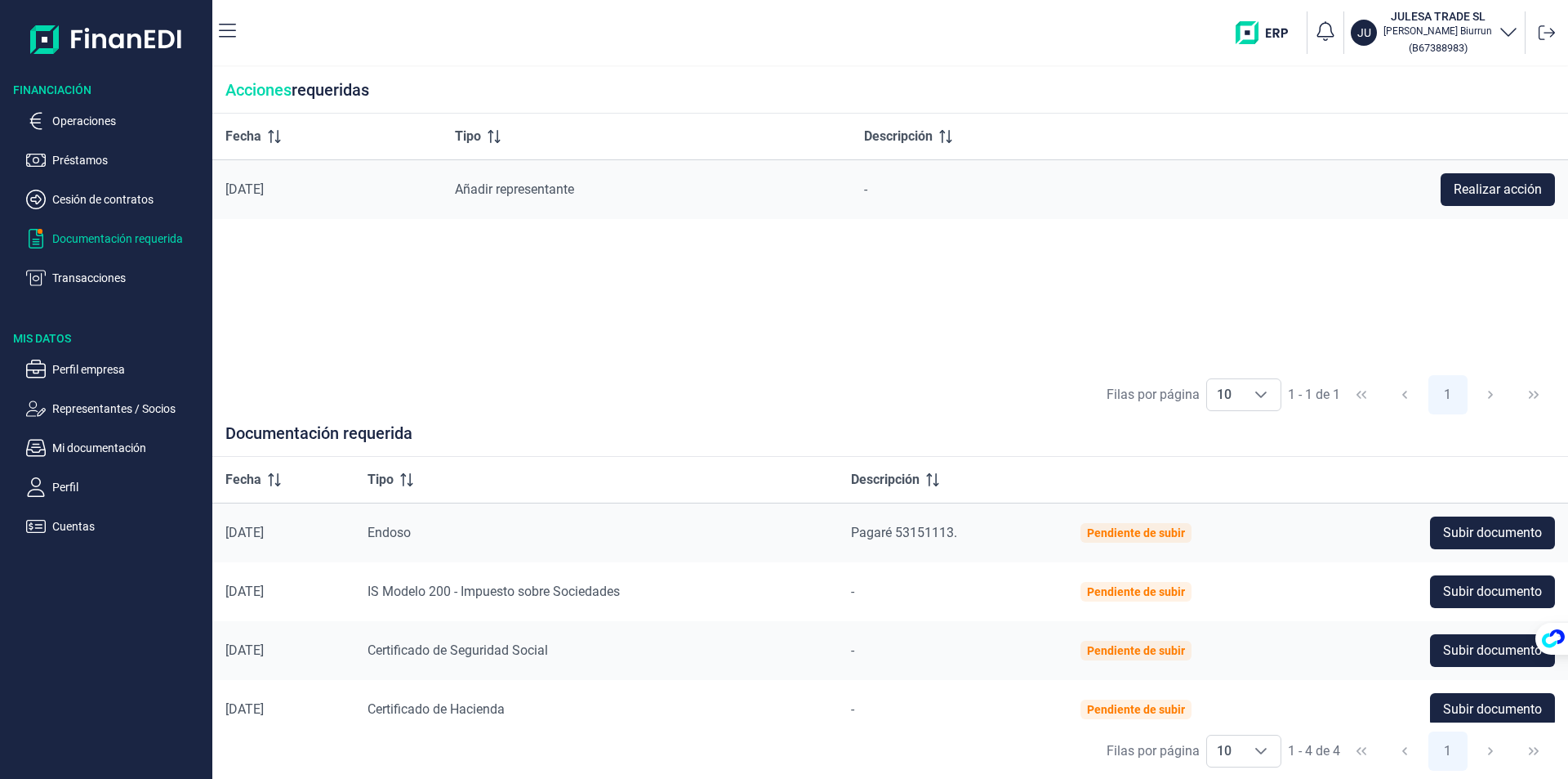
click at [118, 31] on img at bounding box center [107, 39] width 153 height 52
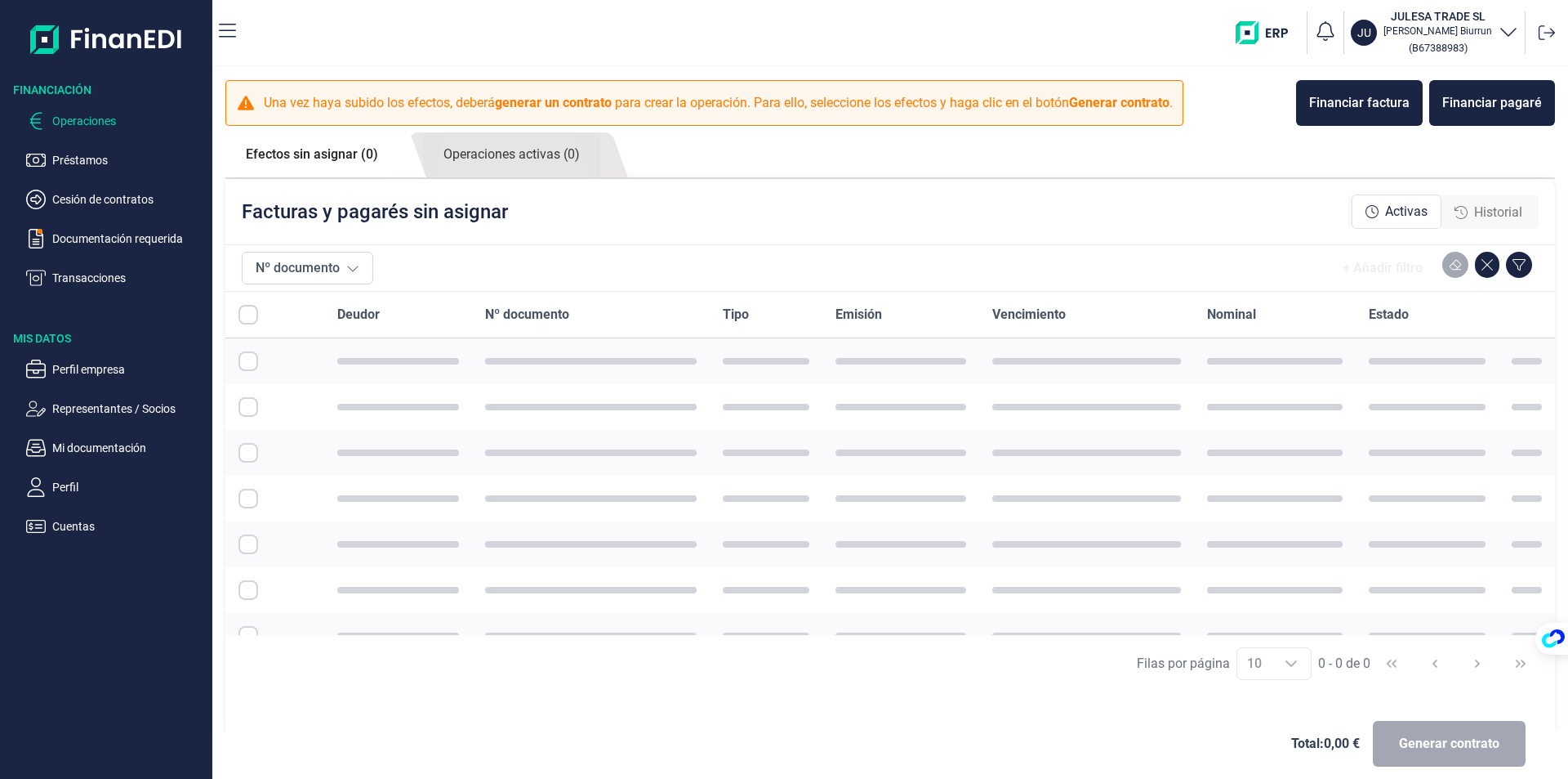
checkbox input "true"
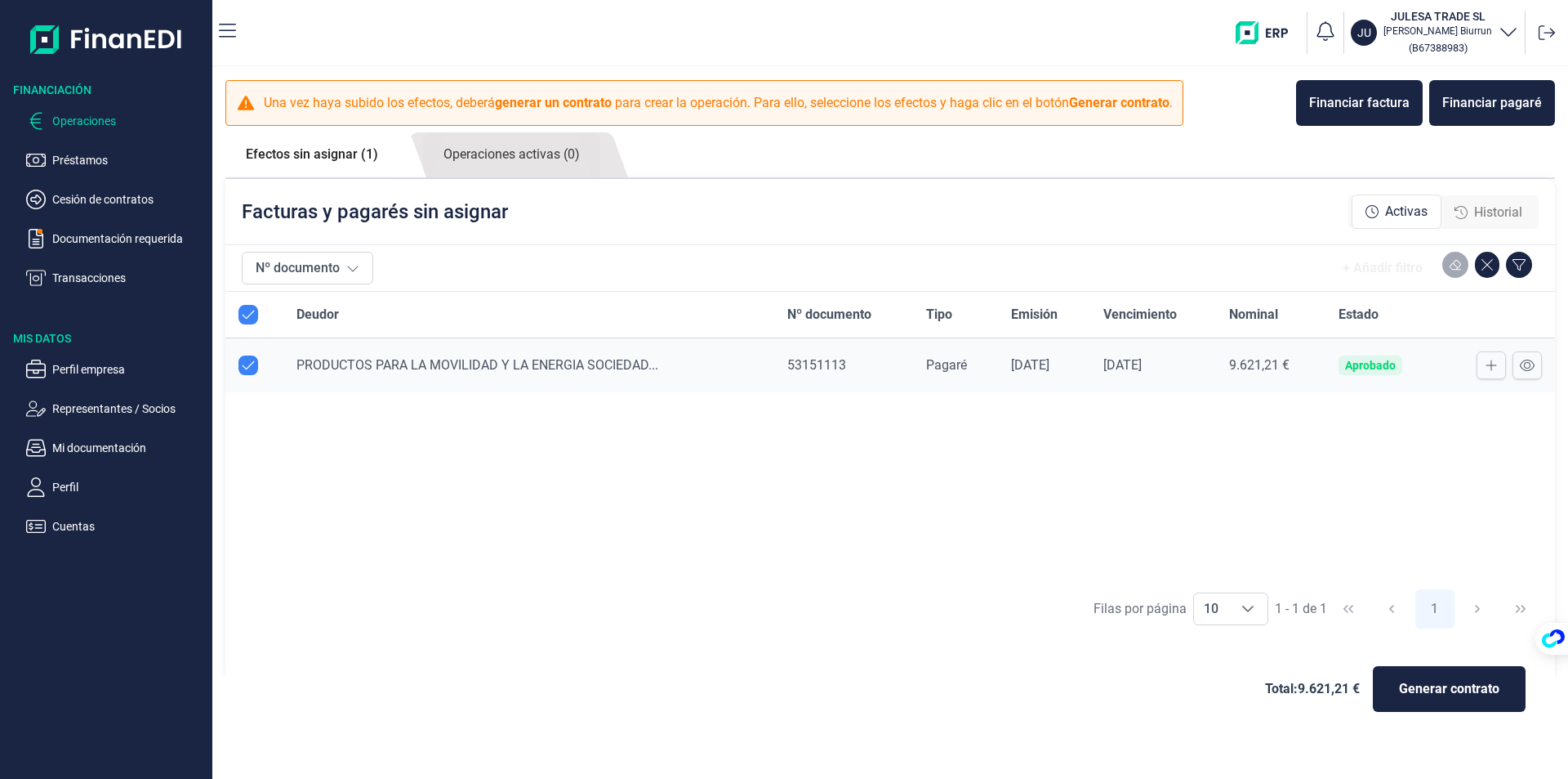
checkbox input "true"
